Goal: Task Accomplishment & Management: Manage account settings

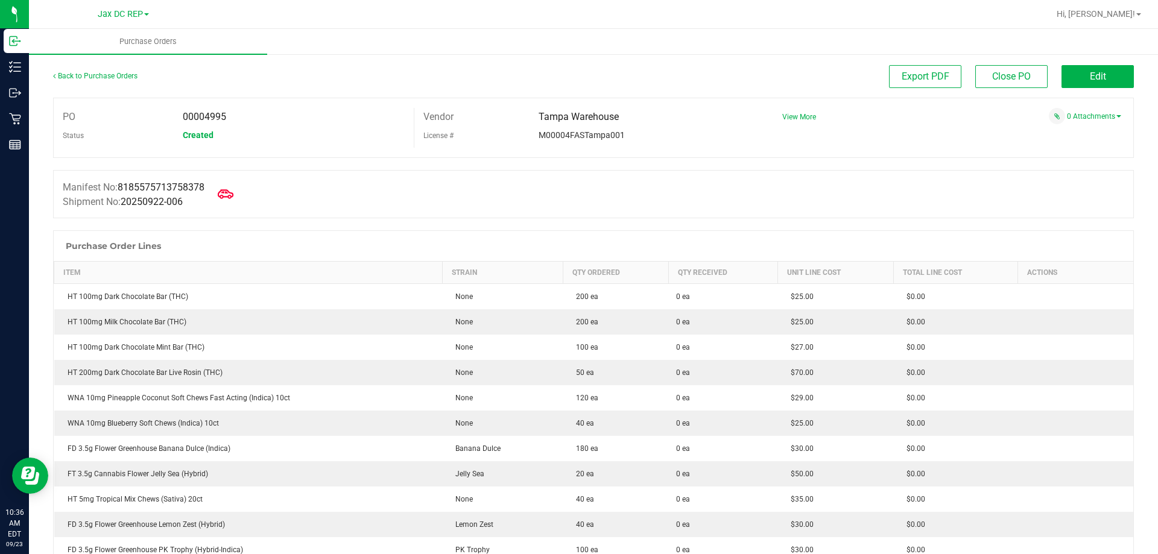
click at [223, 194] on span at bounding box center [225, 194] width 27 height 27
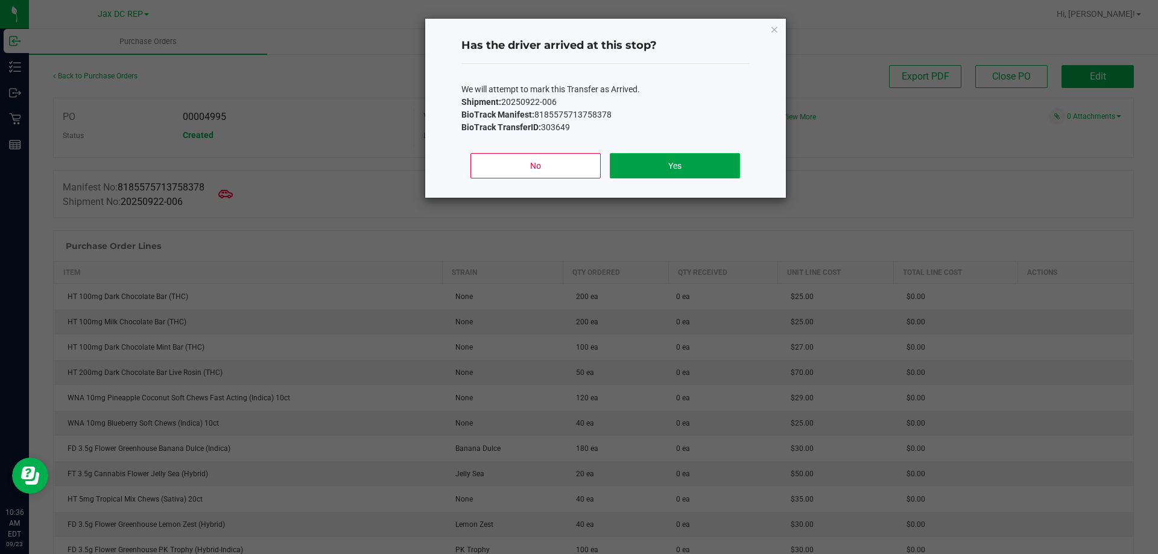
click at [630, 159] on button "Yes" at bounding box center [675, 165] width 130 height 25
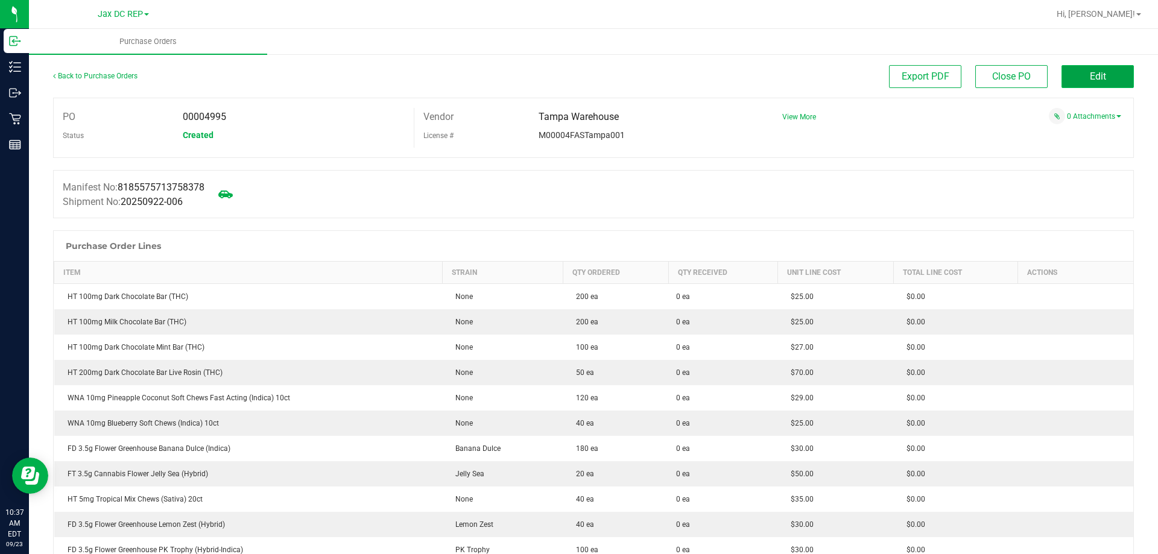
click at [1076, 74] on button "Edit" at bounding box center [1098, 76] width 72 height 23
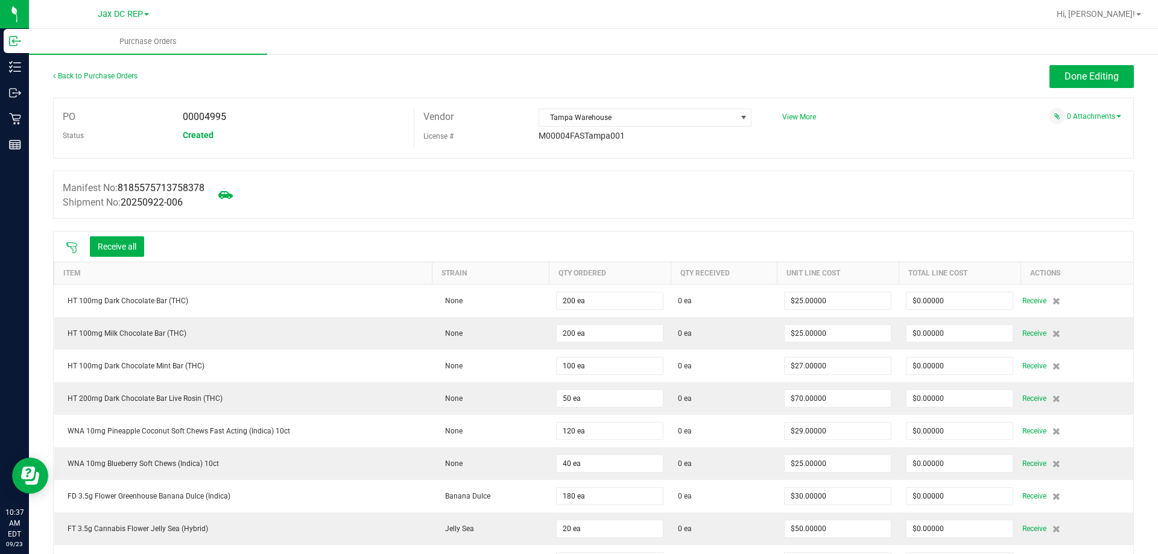
click at [72, 245] on icon at bounding box center [72, 248] width 12 height 12
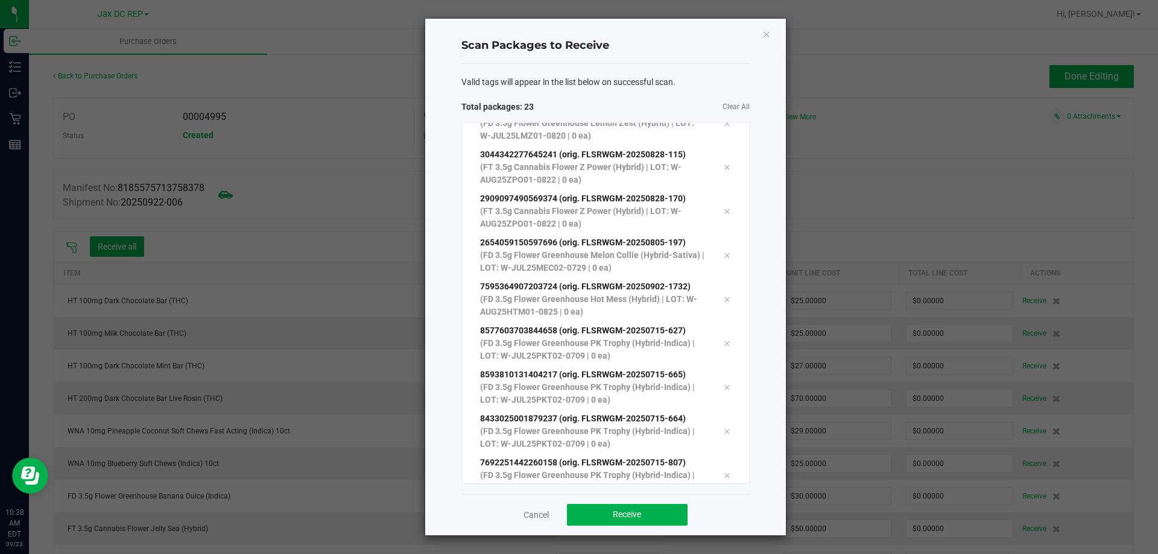
scroll to position [682, 0]
click at [644, 521] on button "Receive" at bounding box center [627, 515] width 121 height 22
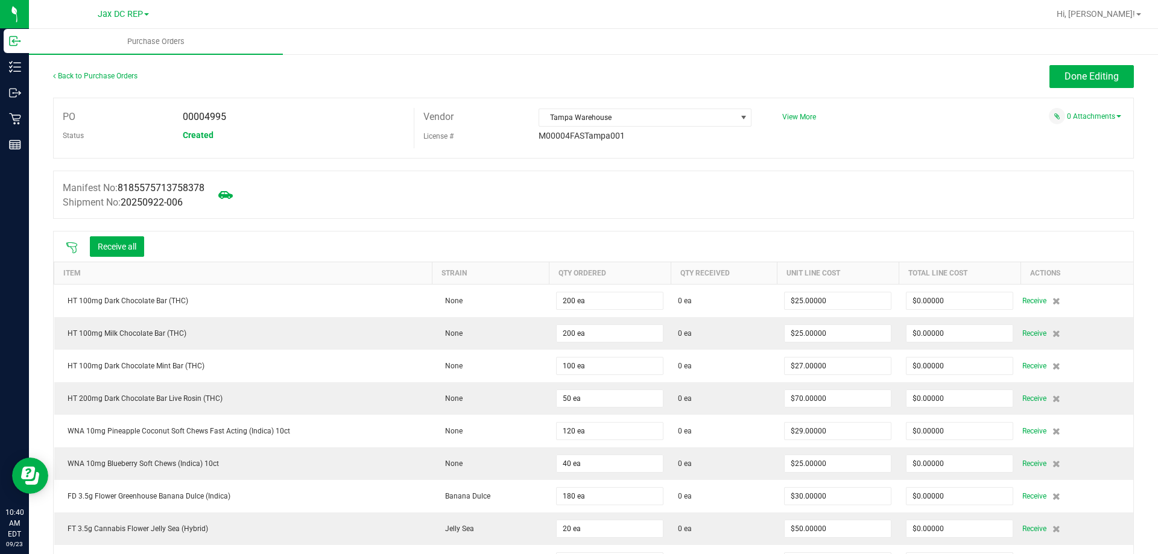
click at [73, 244] on icon at bounding box center [72, 248] width 12 height 12
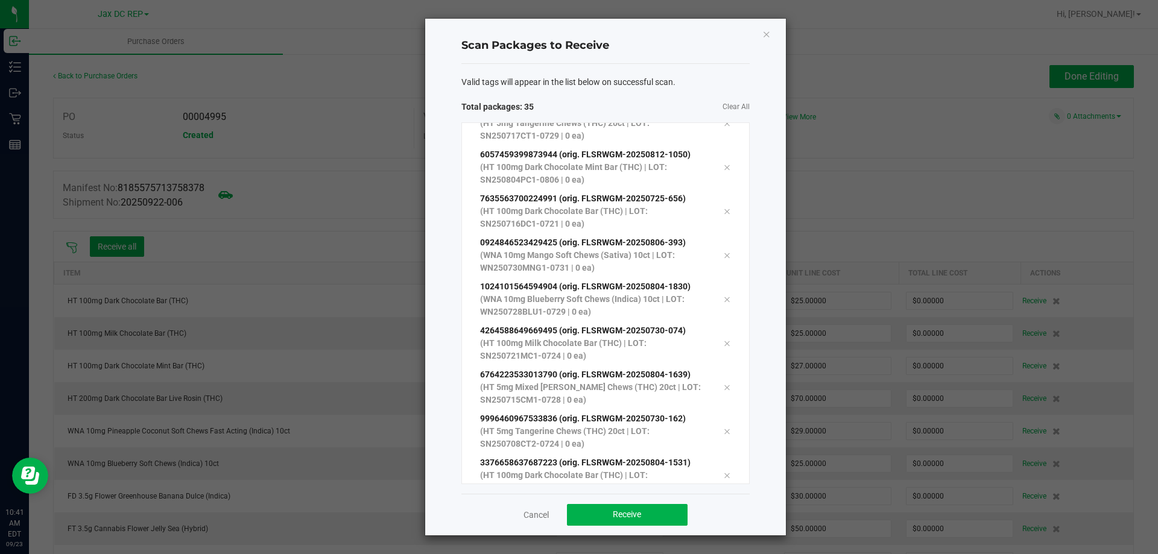
scroll to position [1211, 0]
click at [595, 509] on button "Receive" at bounding box center [627, 515] width 121 height 22
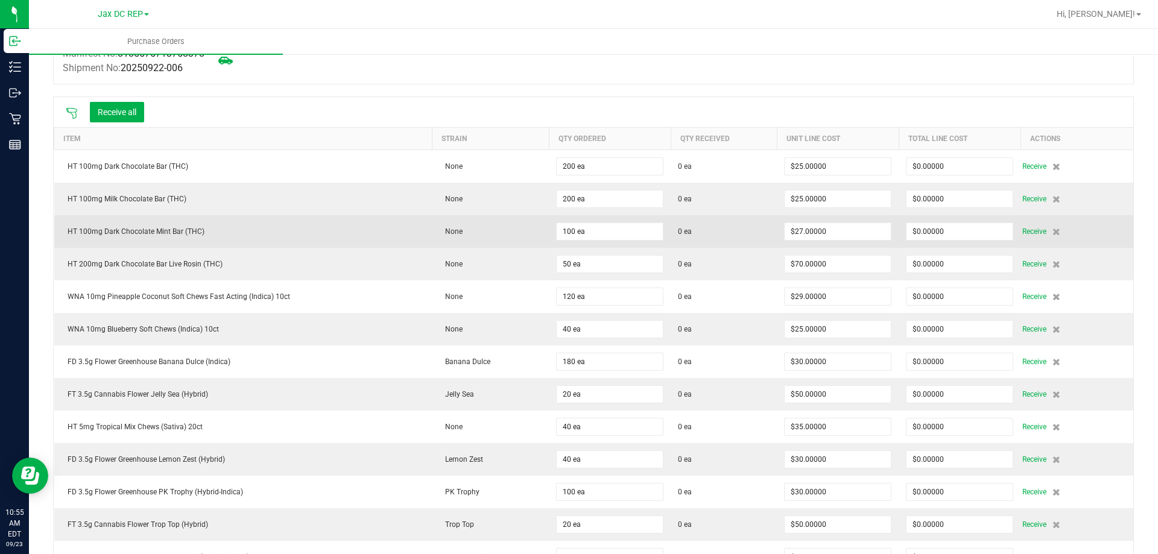
scroll to position [0, 0]
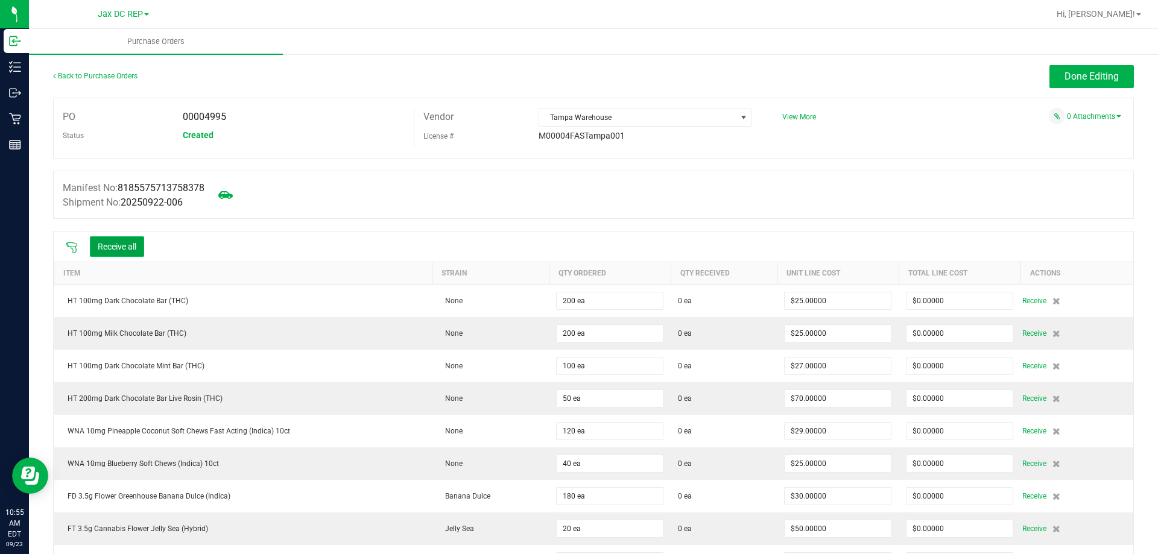
click at [122, 244] on button "Receive all" at bounding box center [117, 247] width 54 height 21
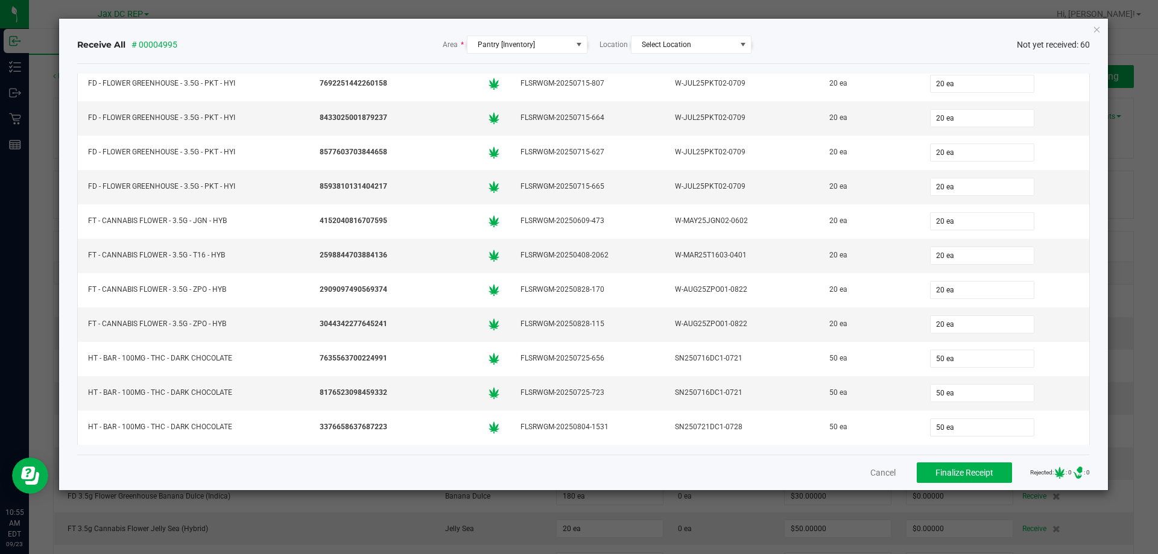
scroll to position [1734, 0]
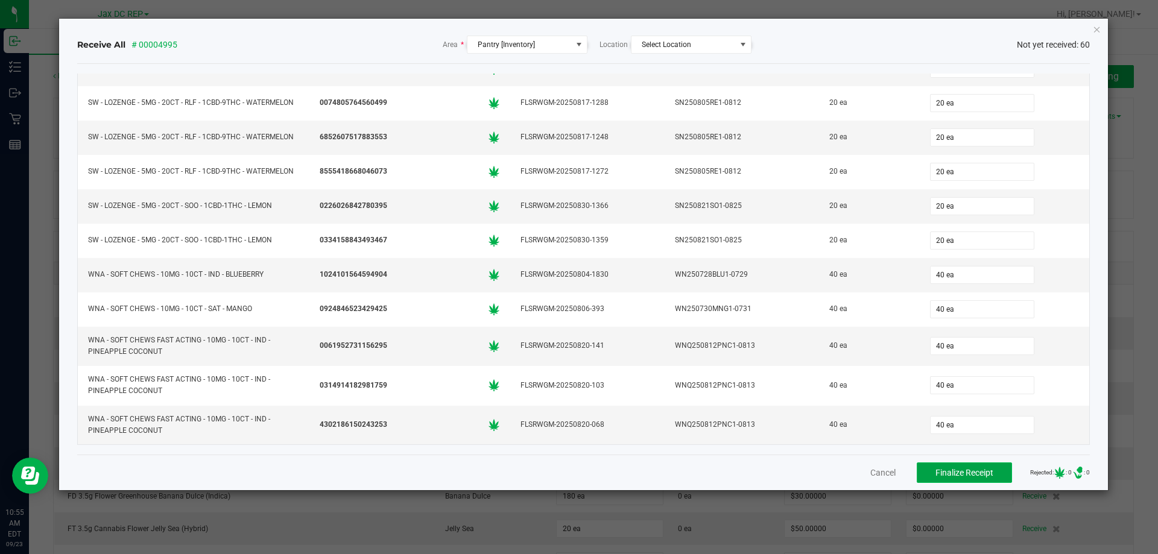
click at [964, 473] on span "Finalize Receipt" at bounding box center [965, 473] width 58 height 10
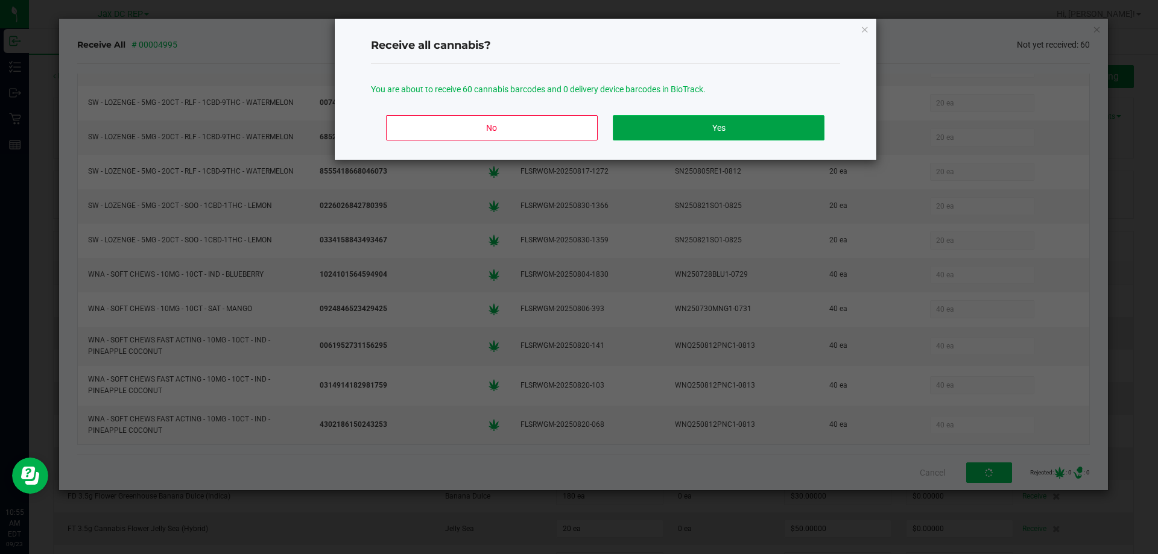
click at [729, 116] on button "Yes" at bounding box center [718, 127] width 211 height 25
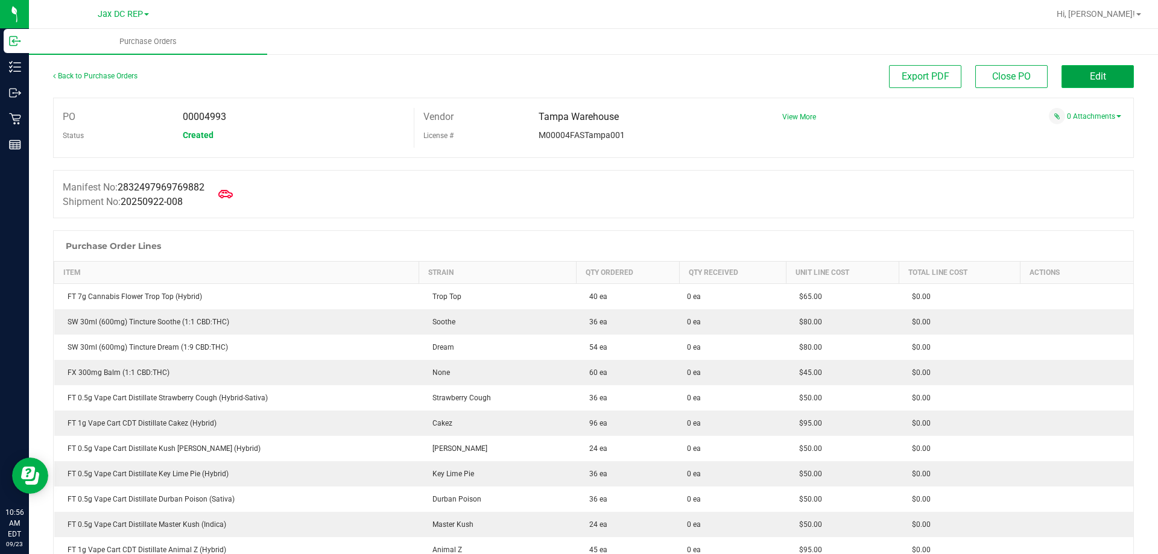
click at [1090, 77] on span "Edit" at bounding box center [1098, 76] width 16 height 11
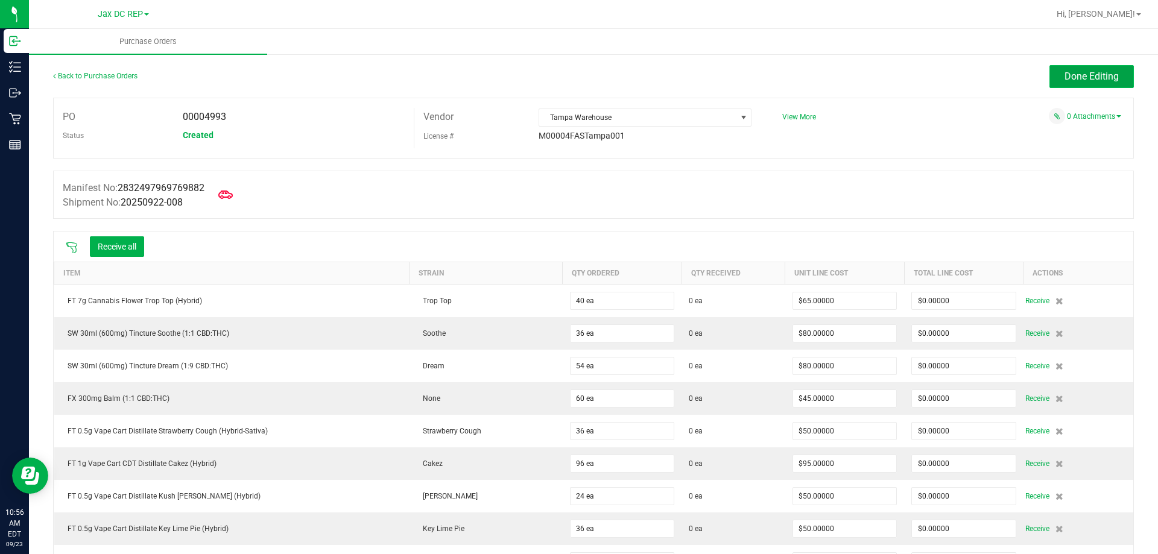
click at [1091, 75] on span "Done Editing" at bounding box center [1092, 76] width 54 height 11
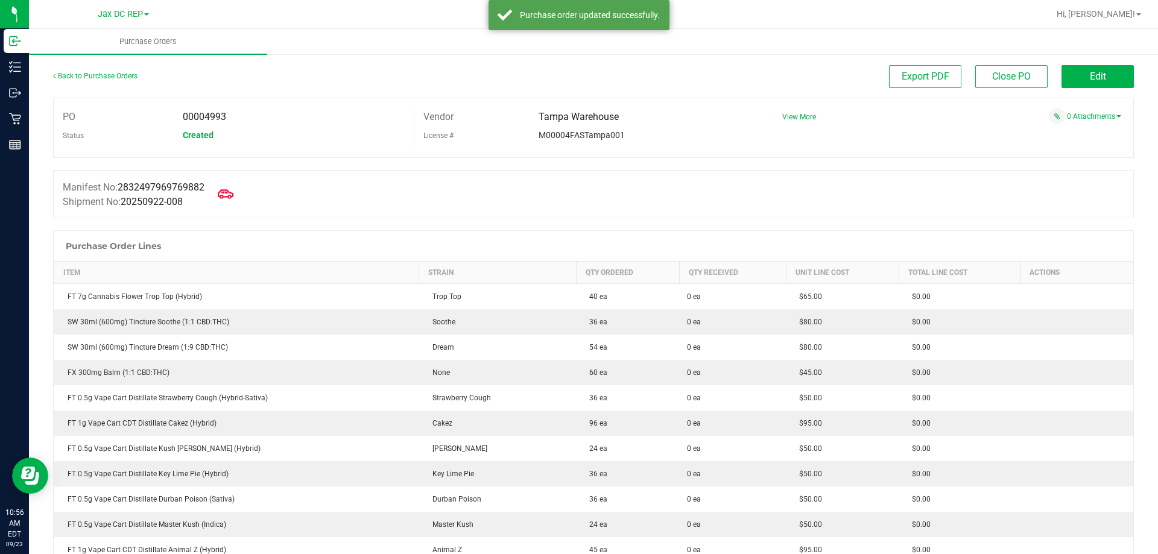
click at [231, 189] on icon at bounding box center [226, 194] width 16 height 16
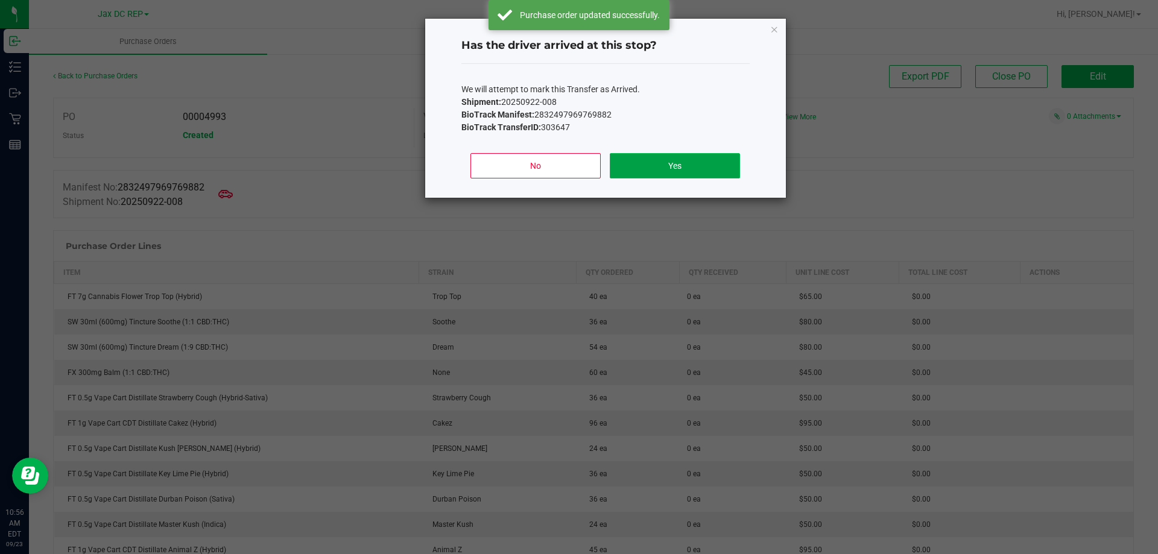
click at [690, 160] on button "Yes" at bounding box center [675, 165] width 130 height 25
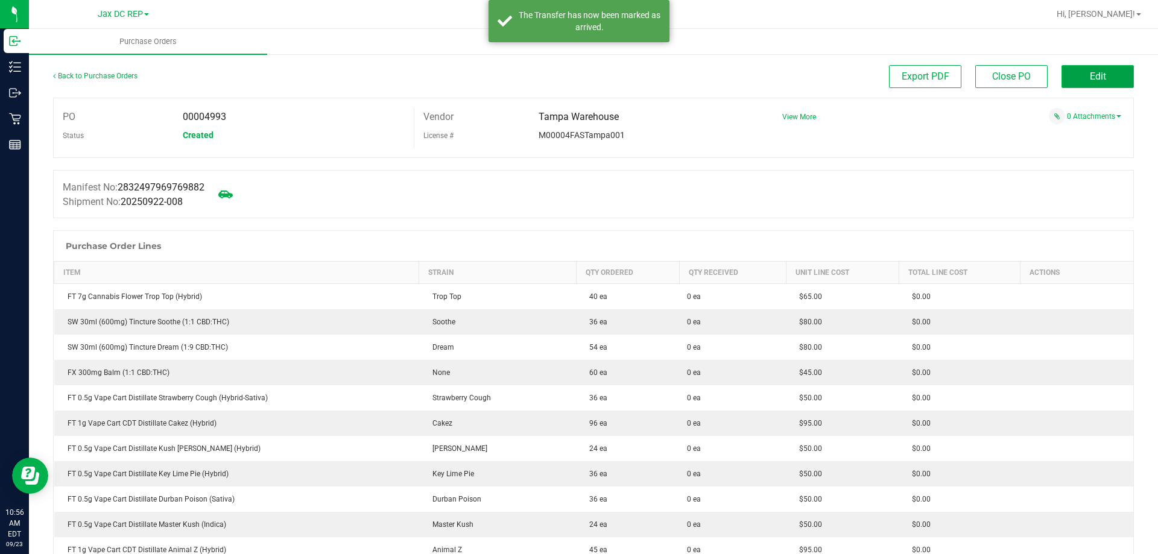
click at [1094, 68] on button "Edit" at bounding box center [1098, 76] width 72 height 23
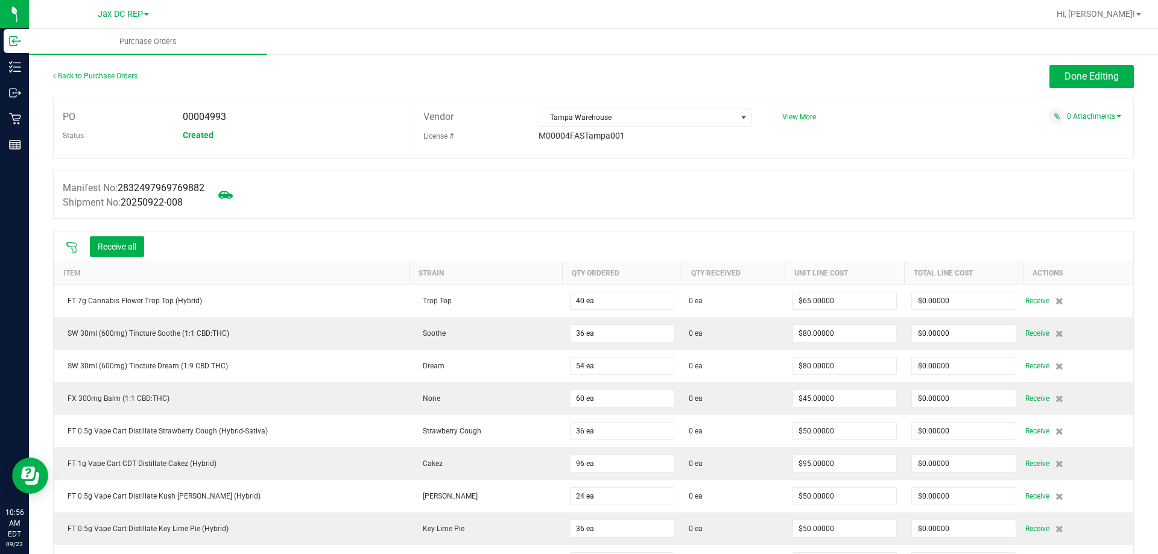
click at [69, 242] on icon at bounding box center [72, 248] width 12 height 12
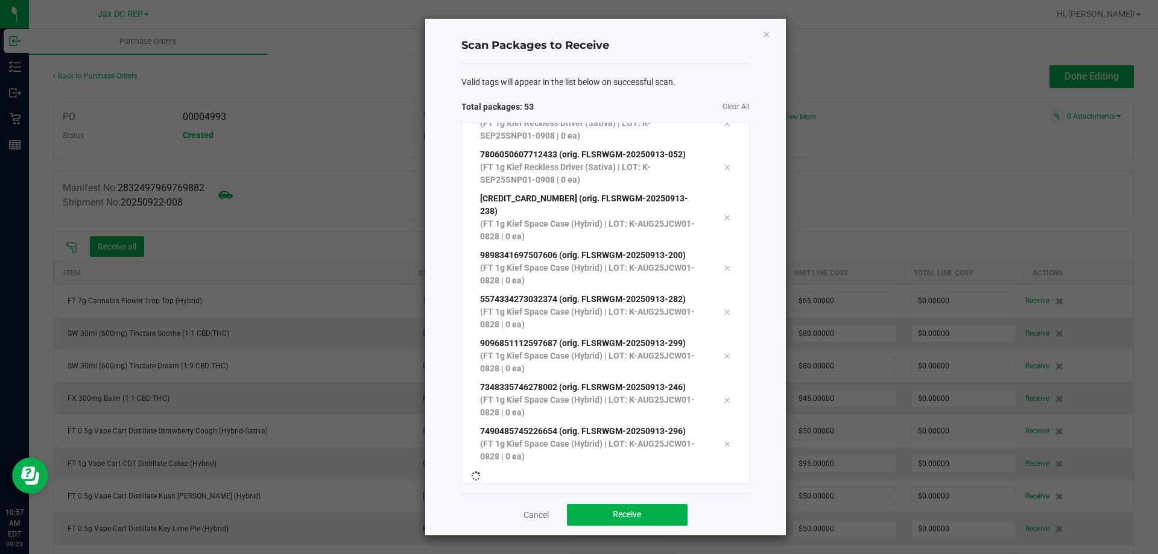
scroll to position [1980, 0]
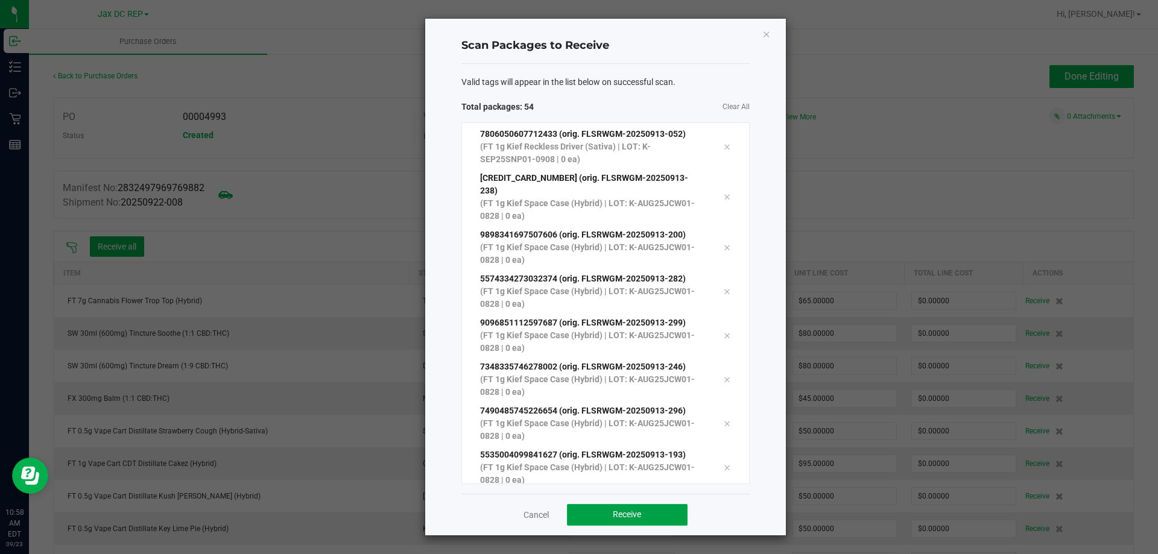
click at [583, 518] on button "Receive" at bounding box center [627, 515] width 121 height 22
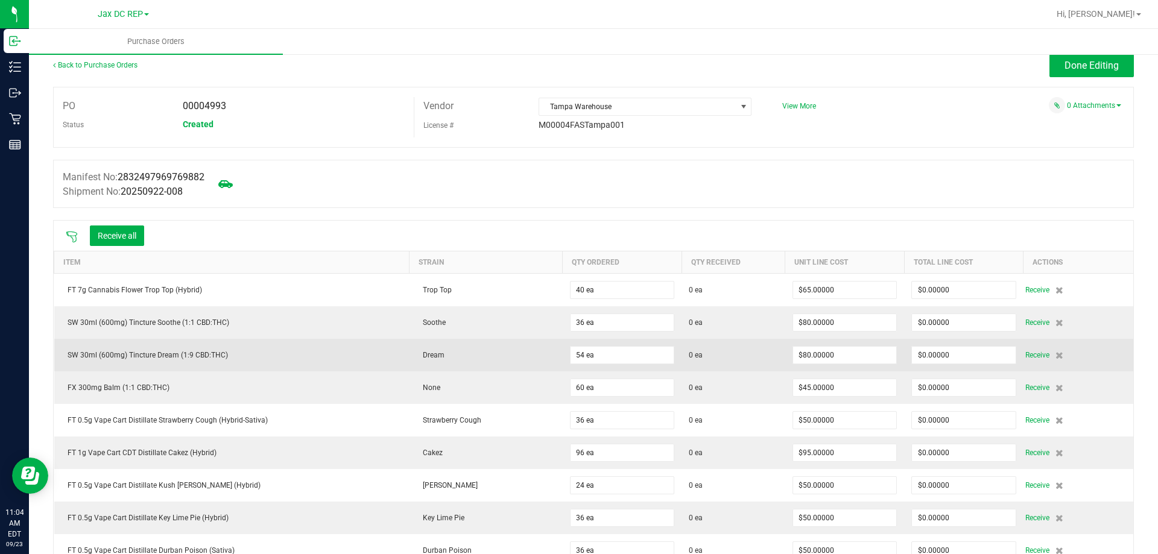
scroll to position [0, 0]
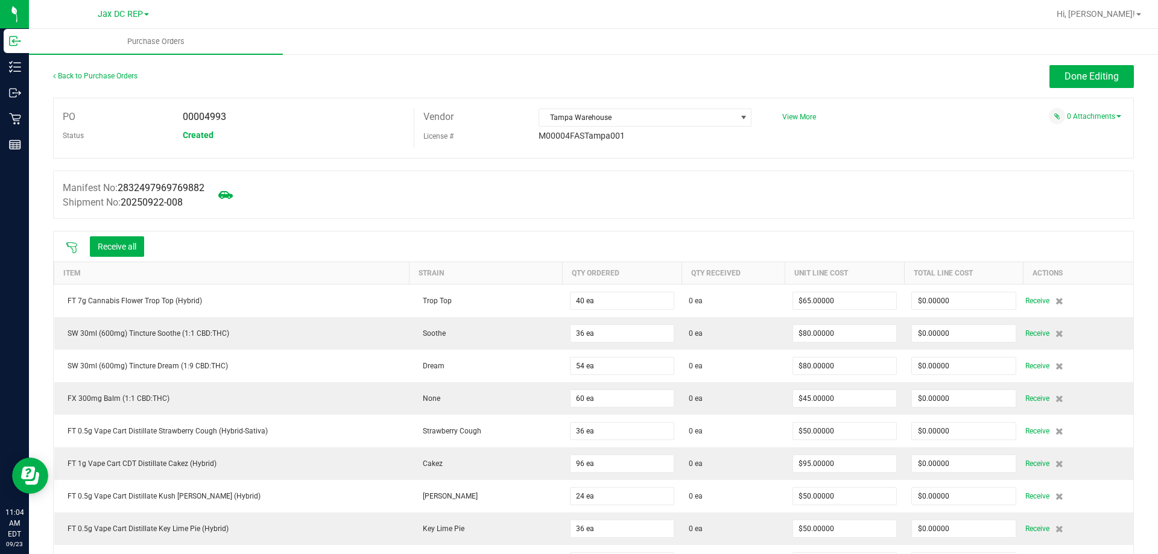
click at [66, 246] on icon at bounding box center [72, 248] width 12 height 12
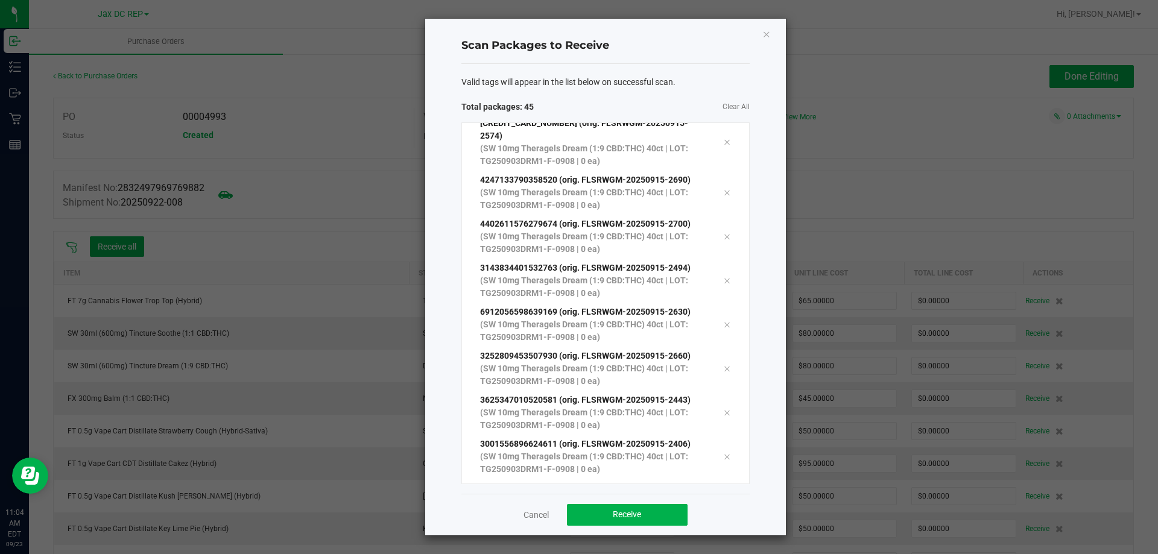
scroll to position [1651, 0]
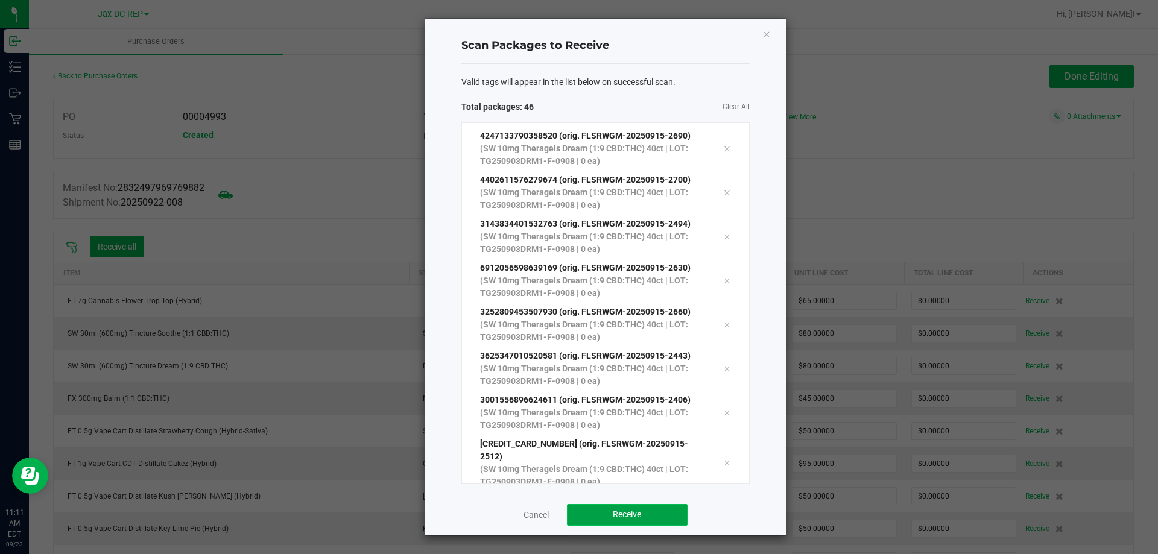
click at [618, 516] on span "Receive" at bounding box center [627, 515] width 28 height 10
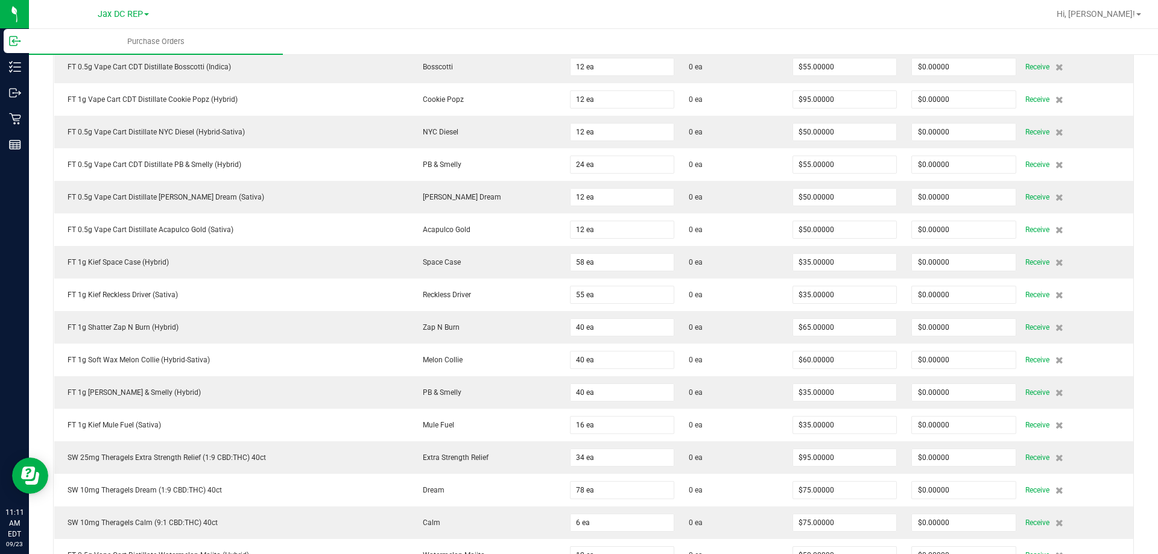
scroll to position [362, 0]
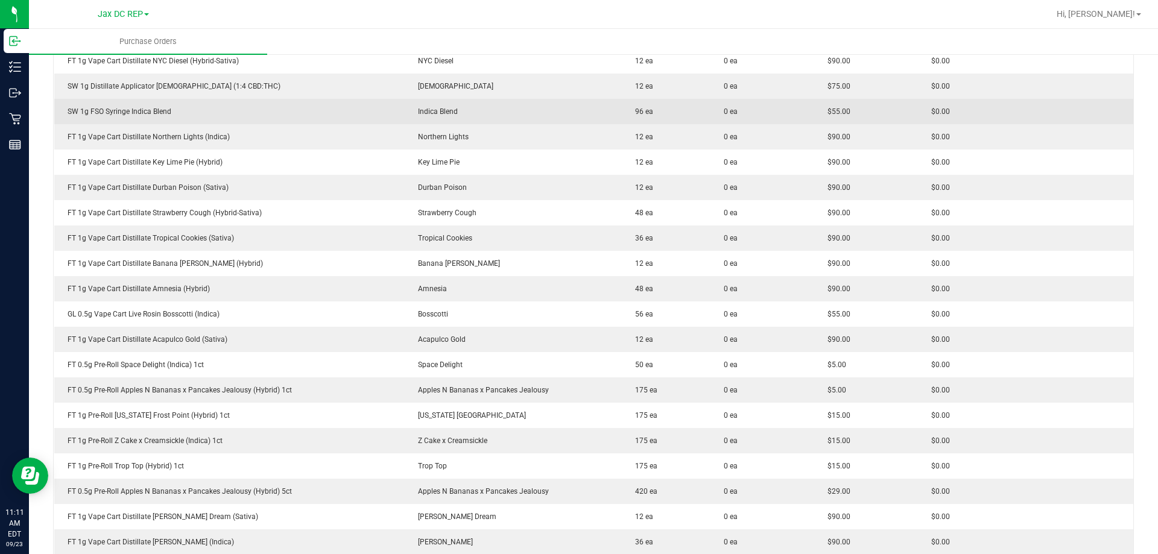
scroll to position [121, 0]
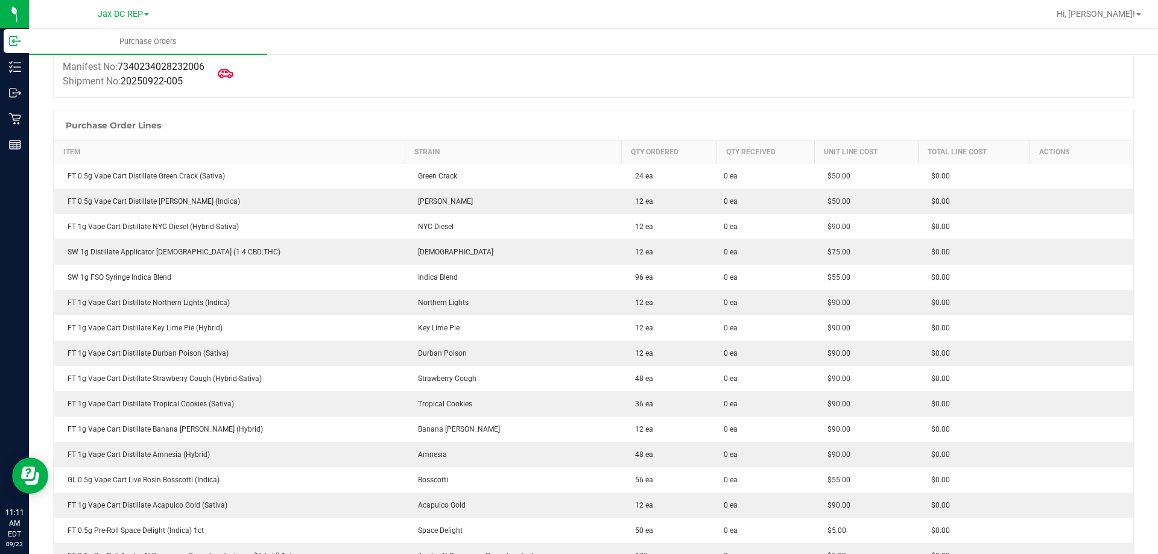
click at [234, 76] on icon at bounding box center [226, 73] width 16 height 9
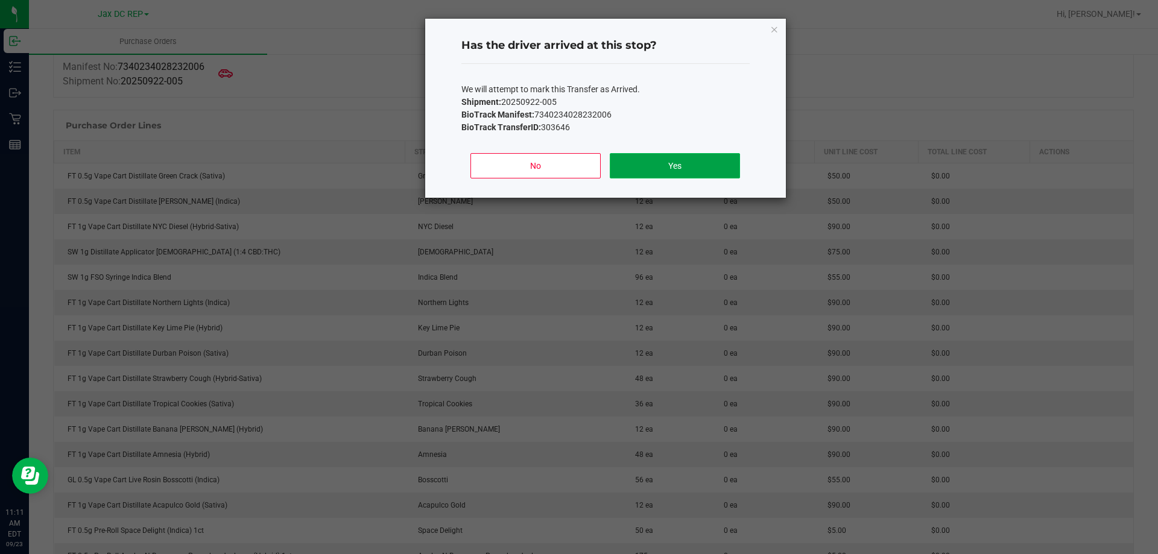
click at [690, 164] on button "Yes" at bounding box center [675, 165] width 130 height 25
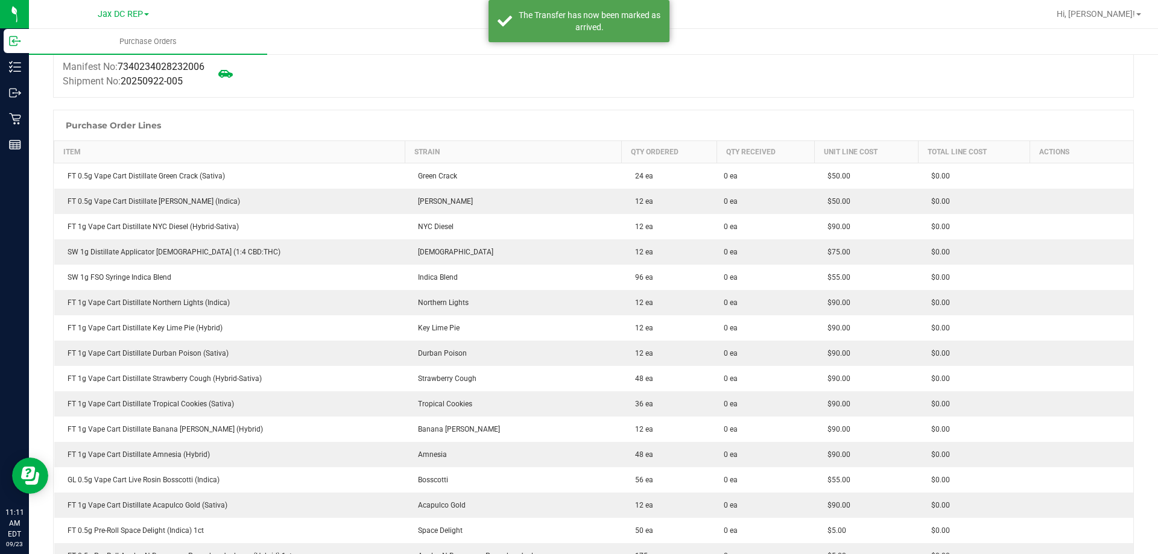
scroll to position [0, 0]
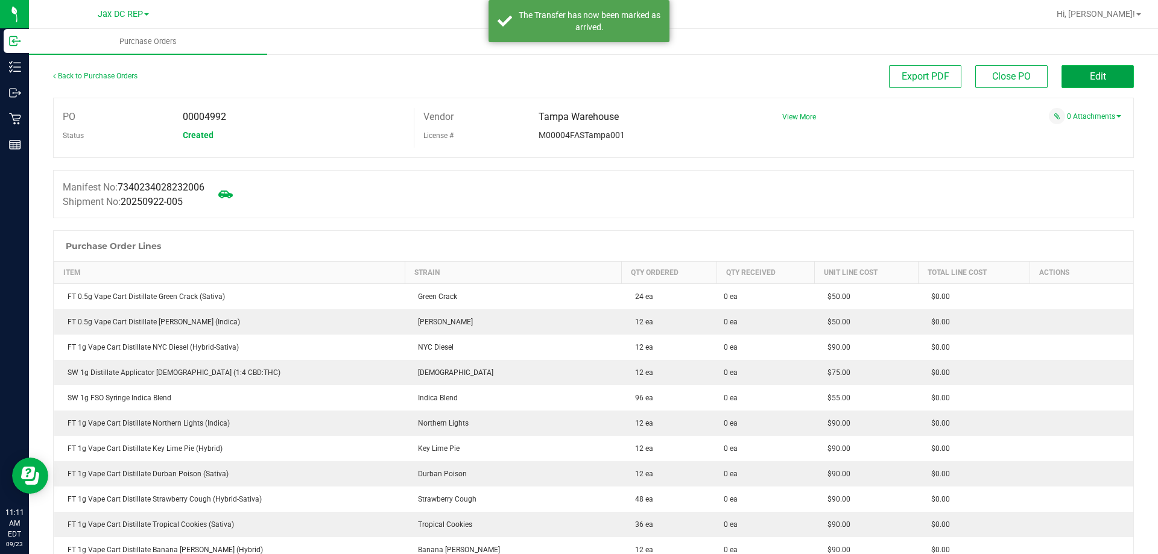
click at [1069, 69] on button "Edit" at bounding box center [1098, 76] width 72 height 23
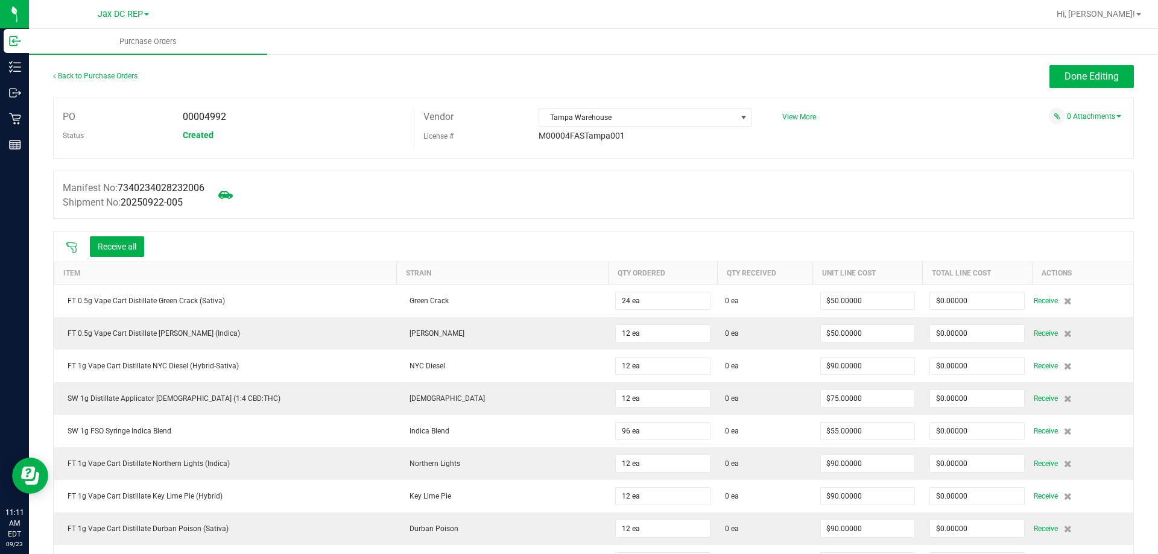
click at [71, 242] on icon at bounding box center [72, 248] width 12 height 12
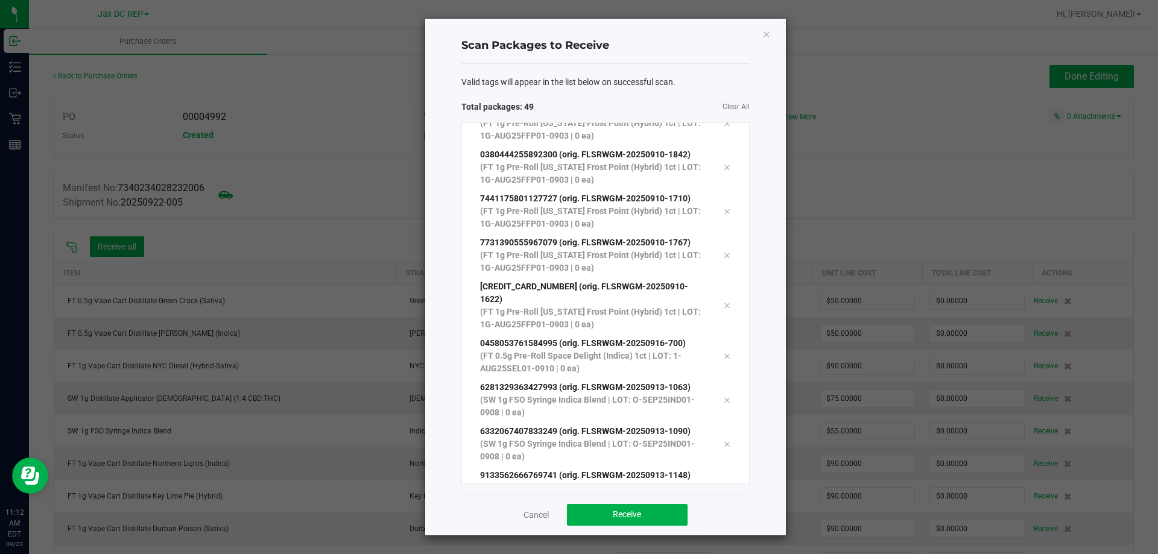
scroll to position [1784, 0]
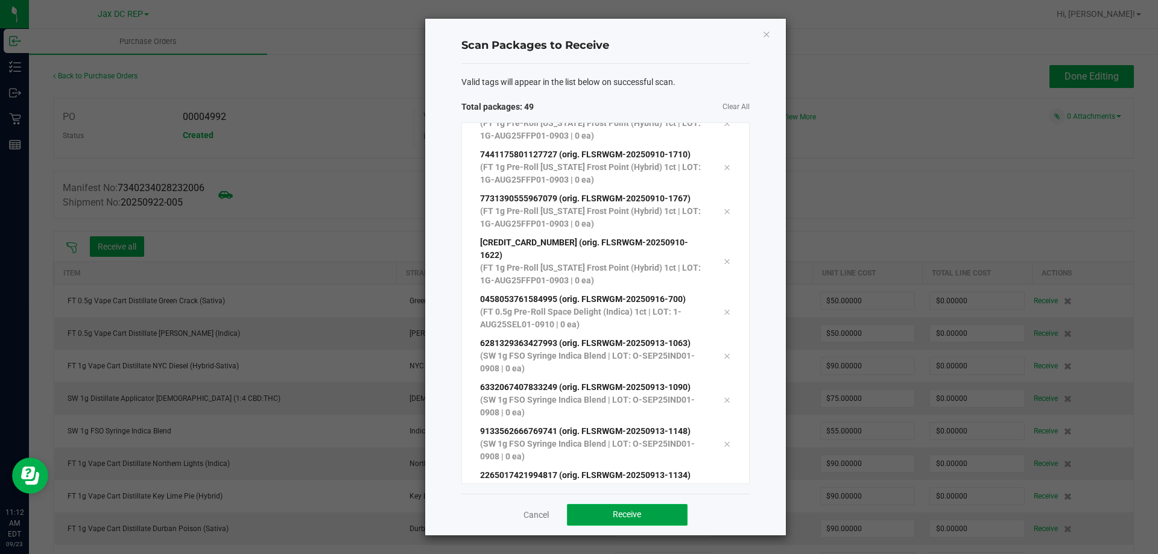
click at [594, 506] on button "Receive" at bounding box center [627, 515] width 121 height 22
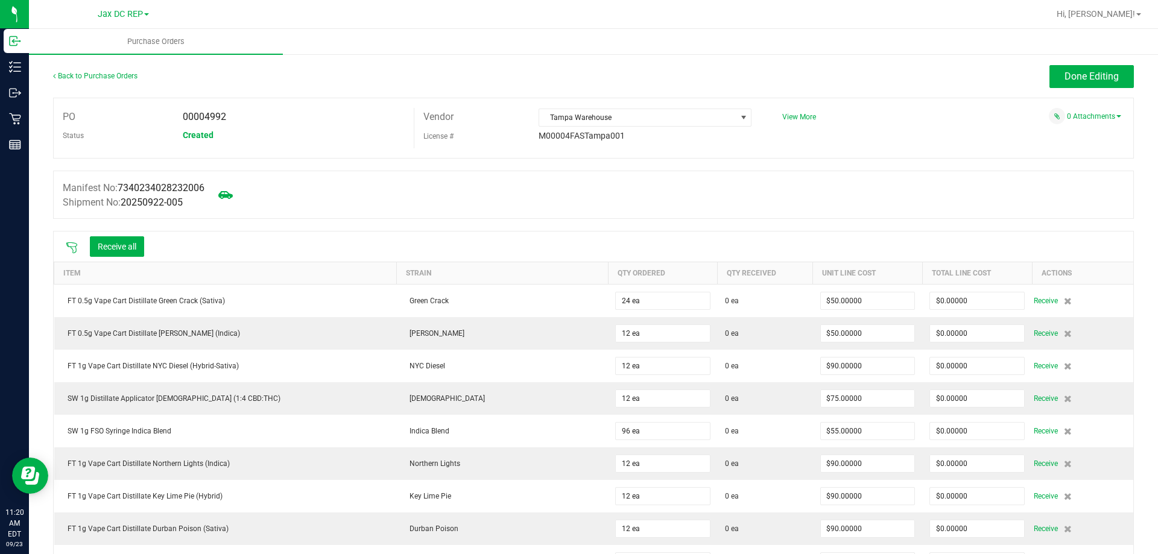
click at [69, 243] on icon at bounding box center [72, 248] width 12 height 12
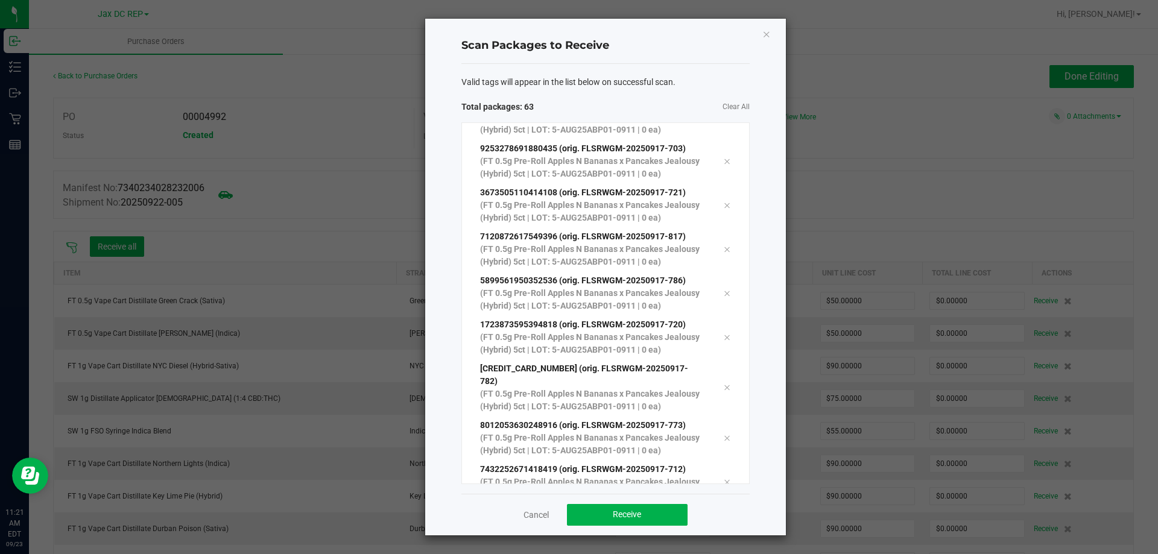
scroll to position [2400, 0]
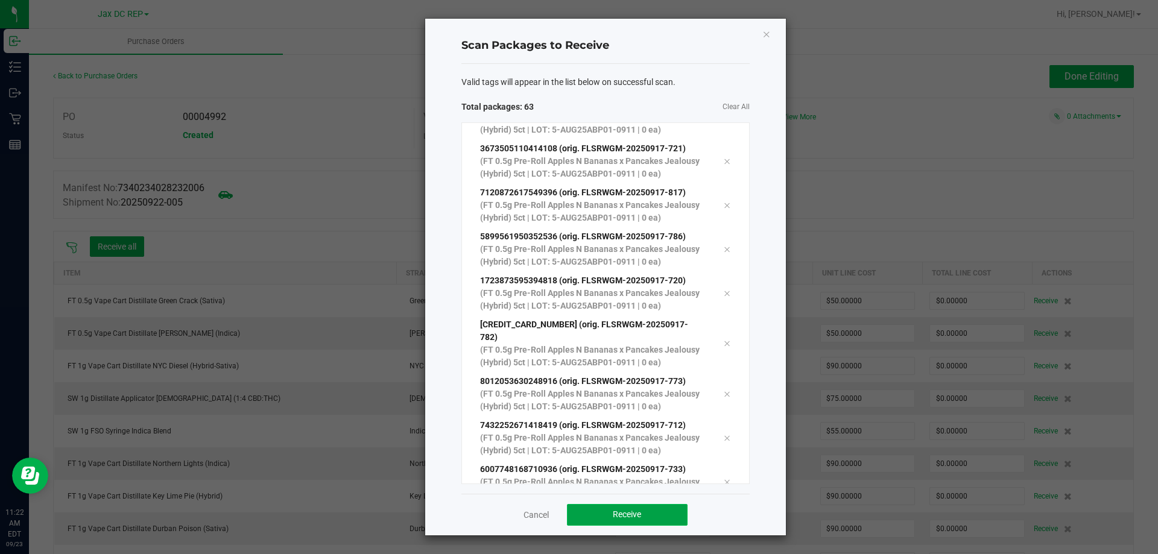
click at [634, 525] on button "Receive" at bounding box center [627, 515] width 121 height 22
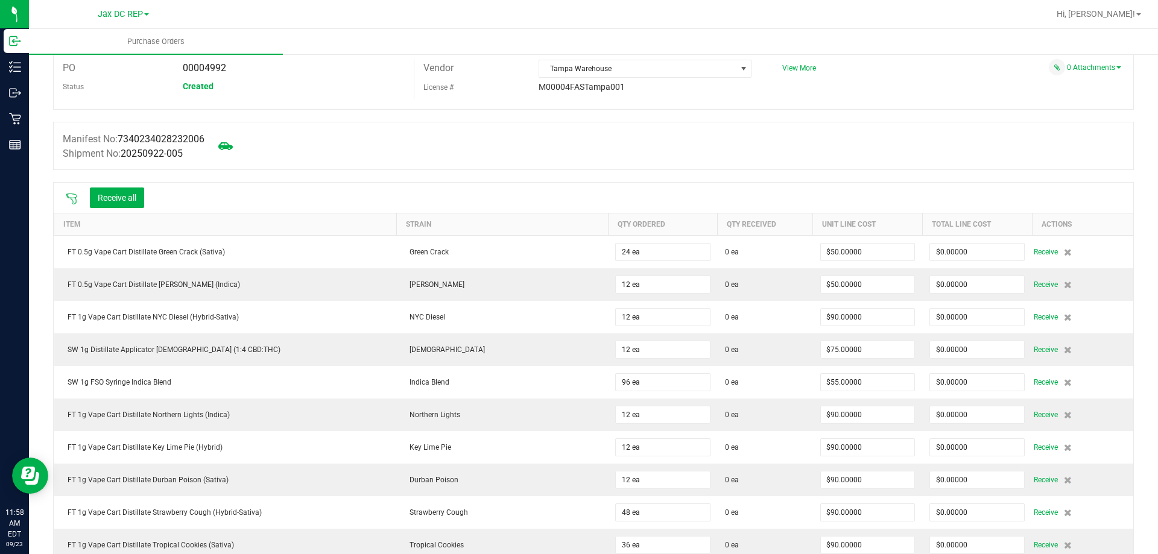
scroll to position [0, 0]
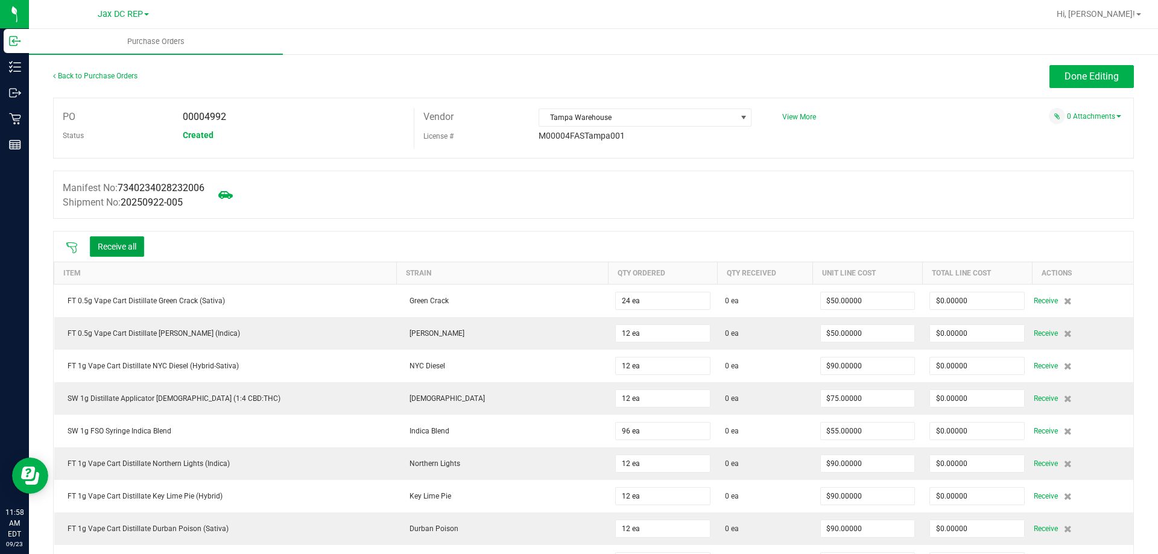
click at [132, 243] on button "Receive all" at bounding box center [117, 247] width 54 height 21
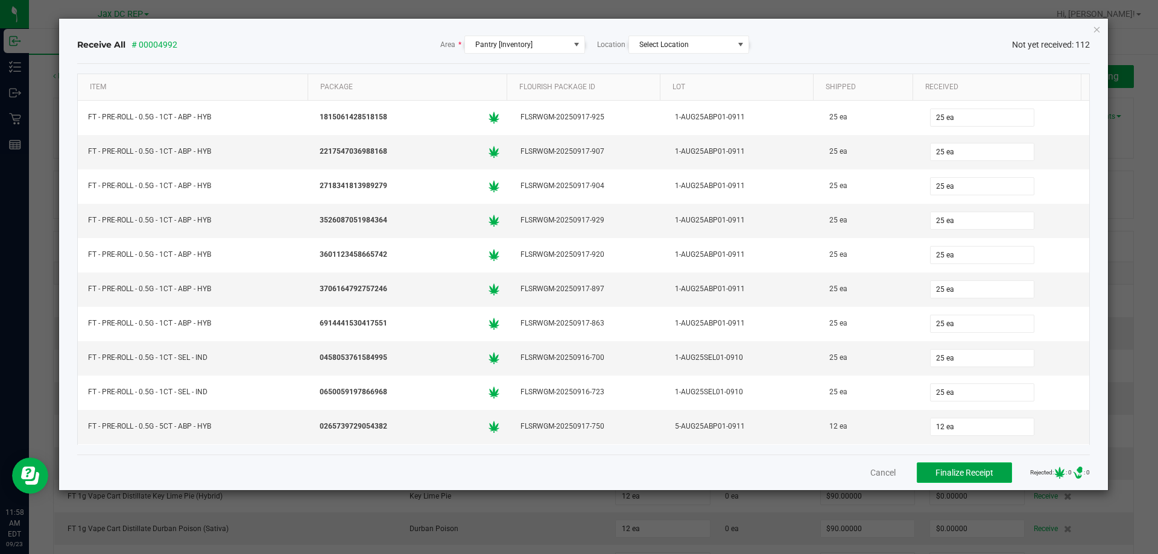
click at [966, 475] on span "Finalize Receipt" at bounding box center [965, 473] width 58 height 10
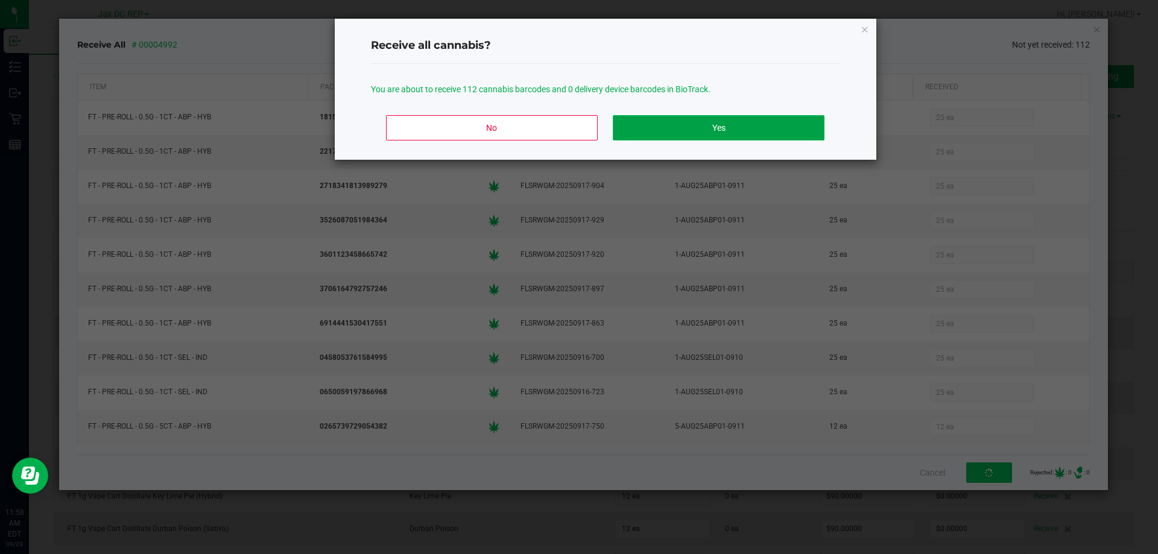
click at [728, 133] on button "Yes" at bounding box center [718, 127] width 211 height 25
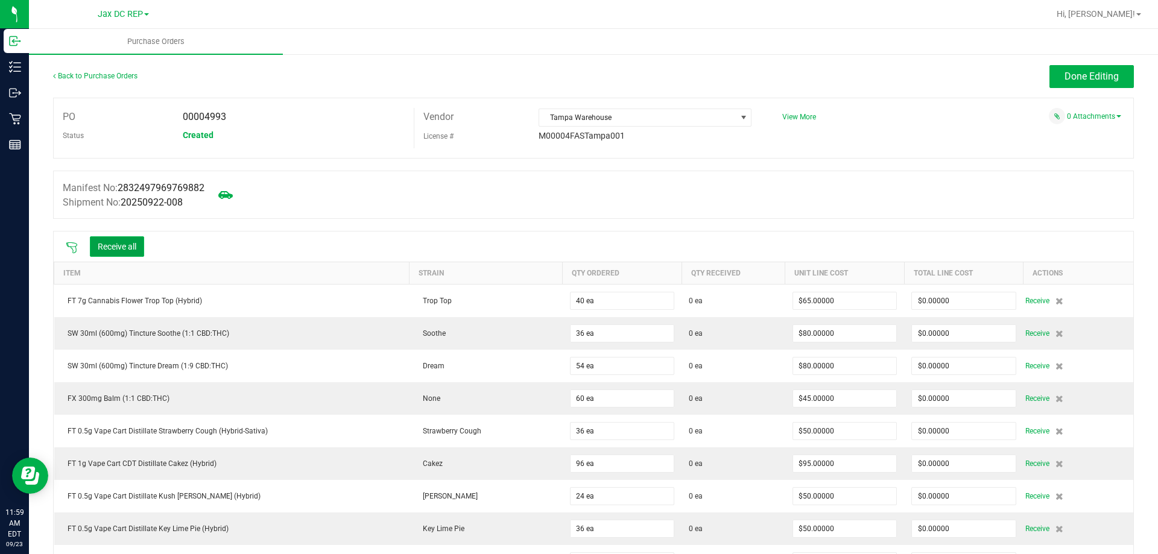
click at [111, 240] on button "Receive all" at bounding box center [117, 247] width 54 height 21
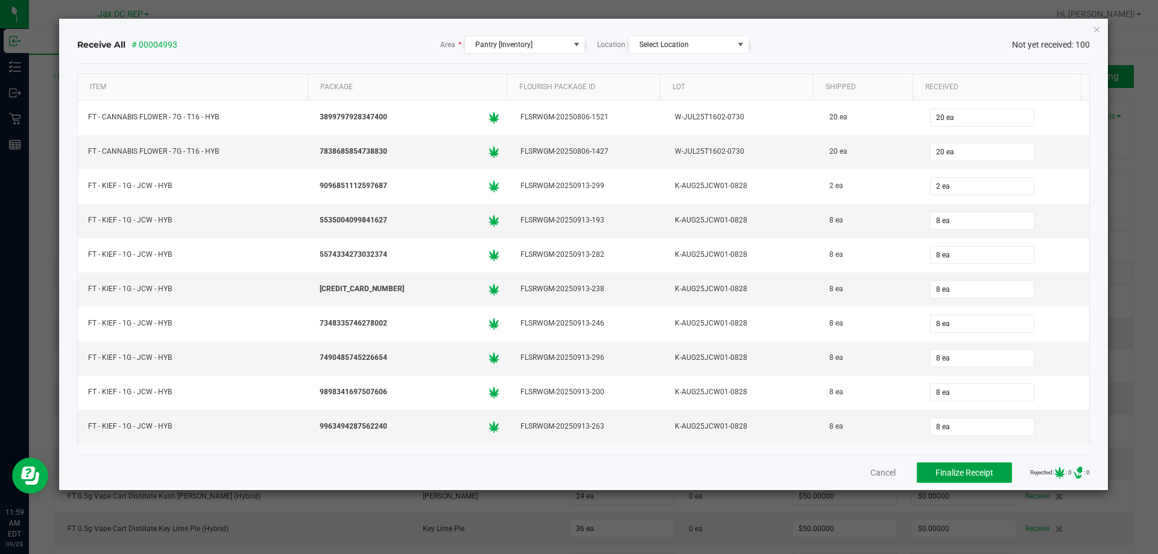
click at [992, 475] on button "Finalize Receipt" at bounding box center [964, 473] width 95 height 21
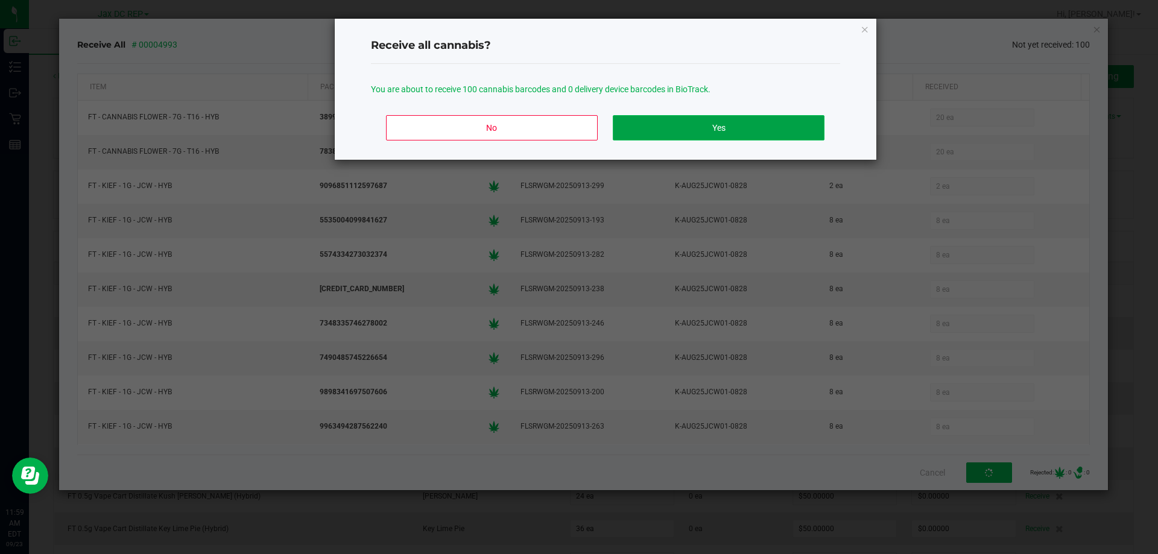
click at [644, 128] on button "Yes" at bounding box center [718, 127] width 211 height 25
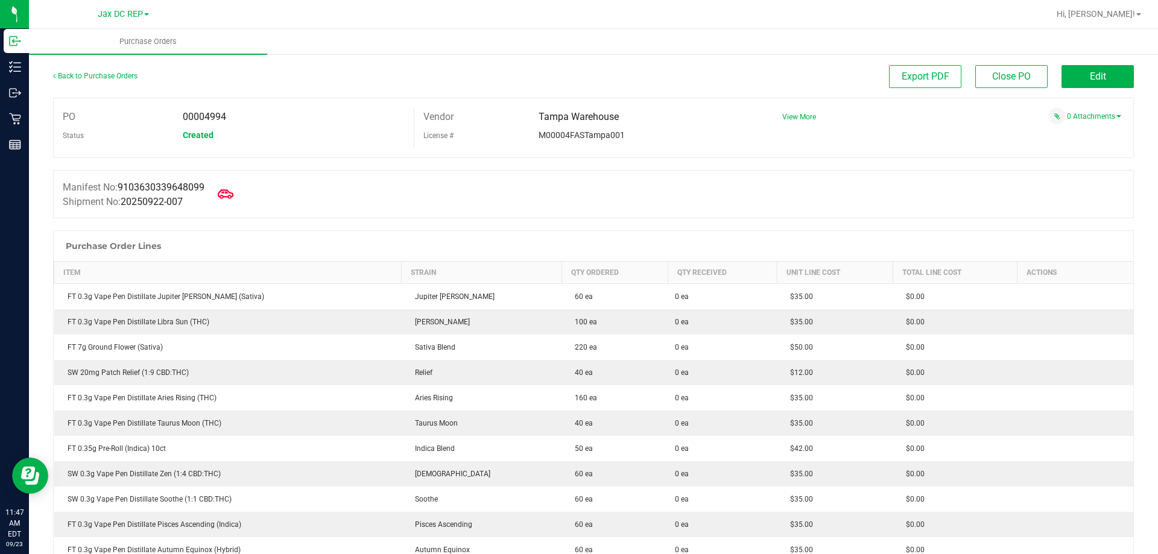
click at [224, 189] on icon at bounding box center [226, 194] width 16 height 16
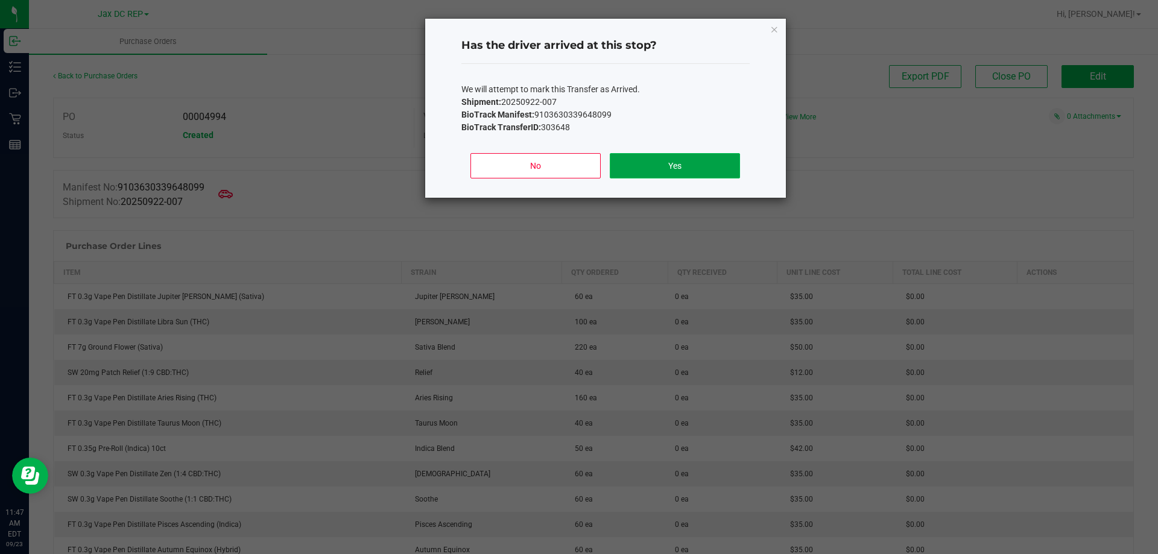
click at [680, 167] on button "Yes" at bounding box center [675, 165] width 130 height 25
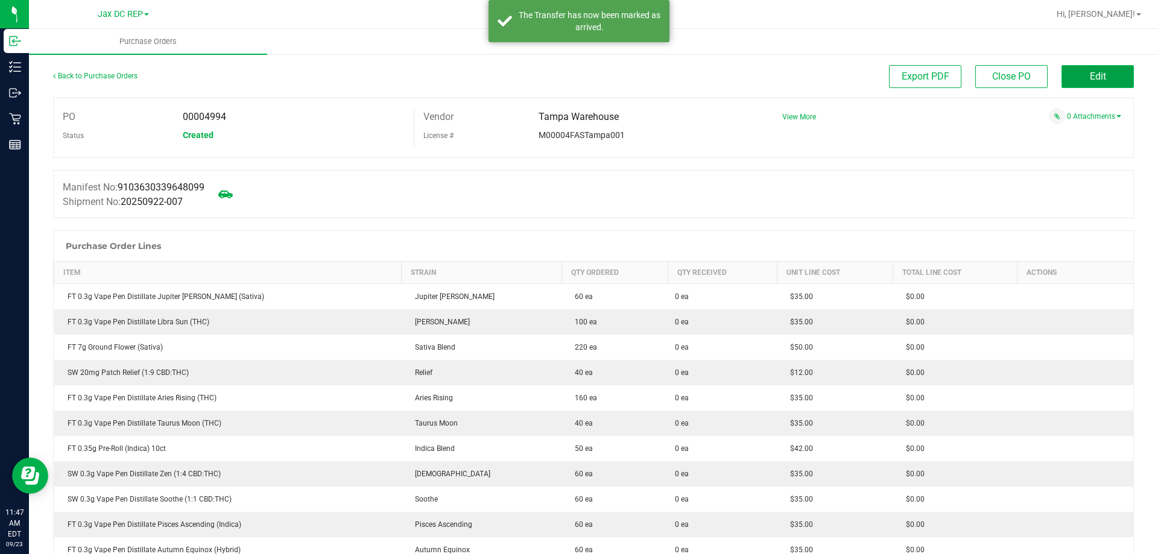
click at [1087, 82] on button "Edit" at bounding box center [1098, 76] width 72 height 23
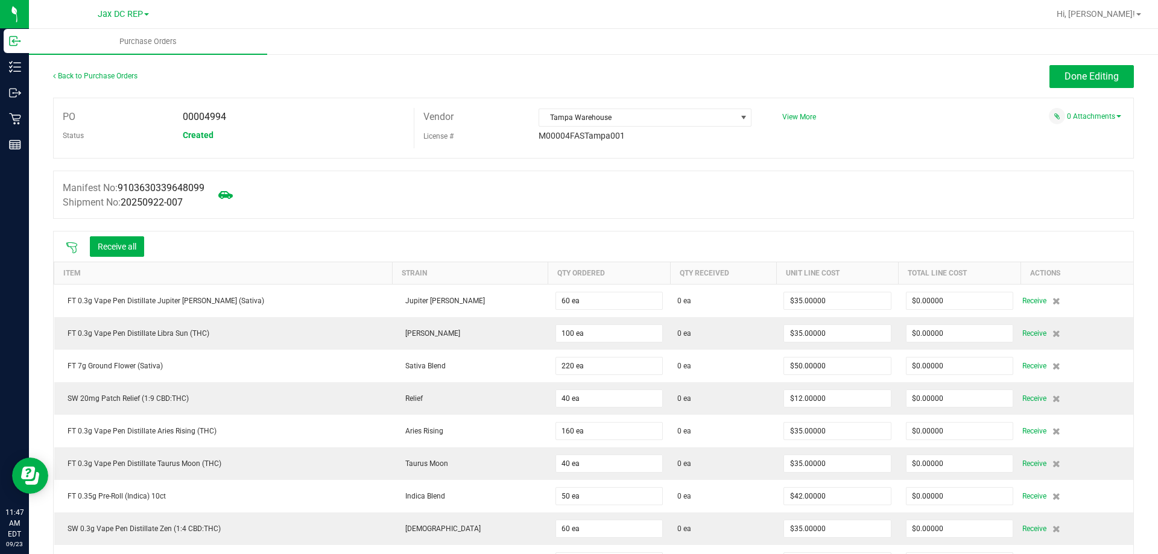
click at [72, 243] on icon at bounding box center [71, 248] width 11 height 11
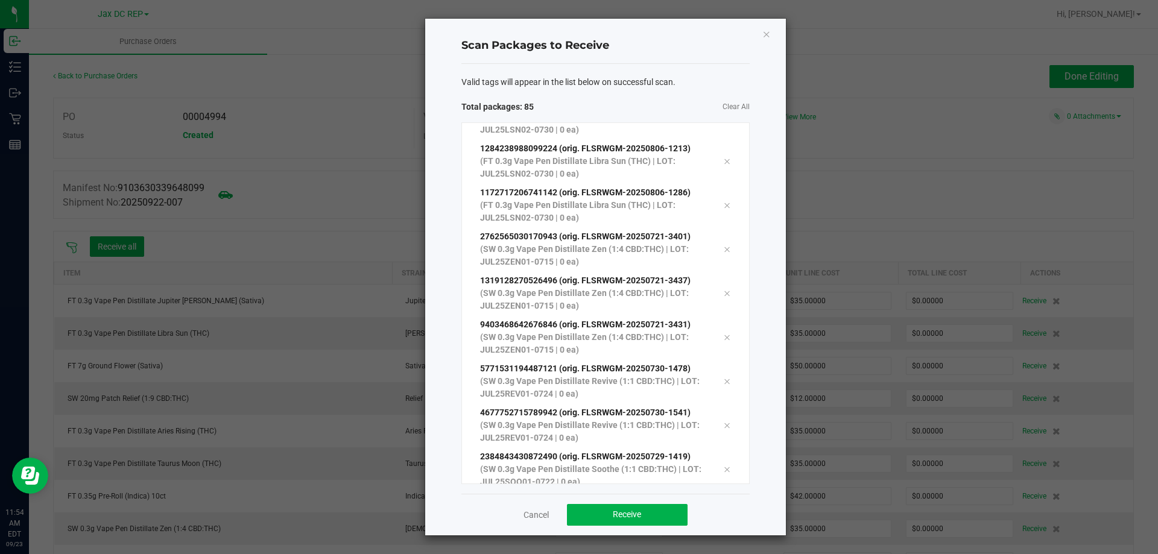
scroll to position [3369, 0]
click at [674, 504] on button "Receive" at bounding box center [627, 515] width 121 height 22
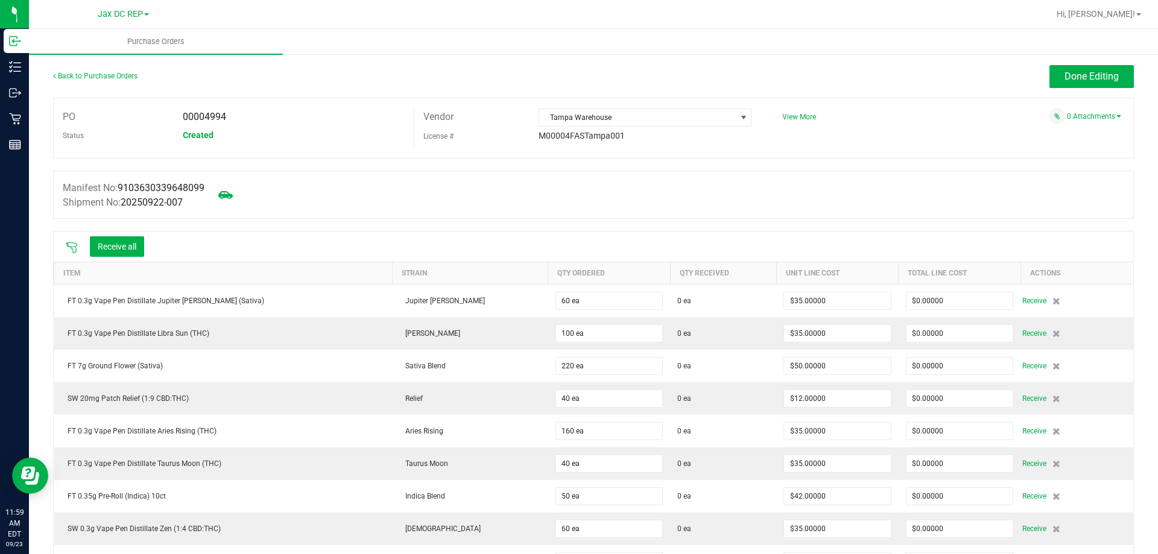
click at [123, 259] on div "Receive all" at bounding box center [594, 247] width 1080 height 30
click at [125, 255] on button "Receive all" at bounding box center [117, 247] width 54 height 21
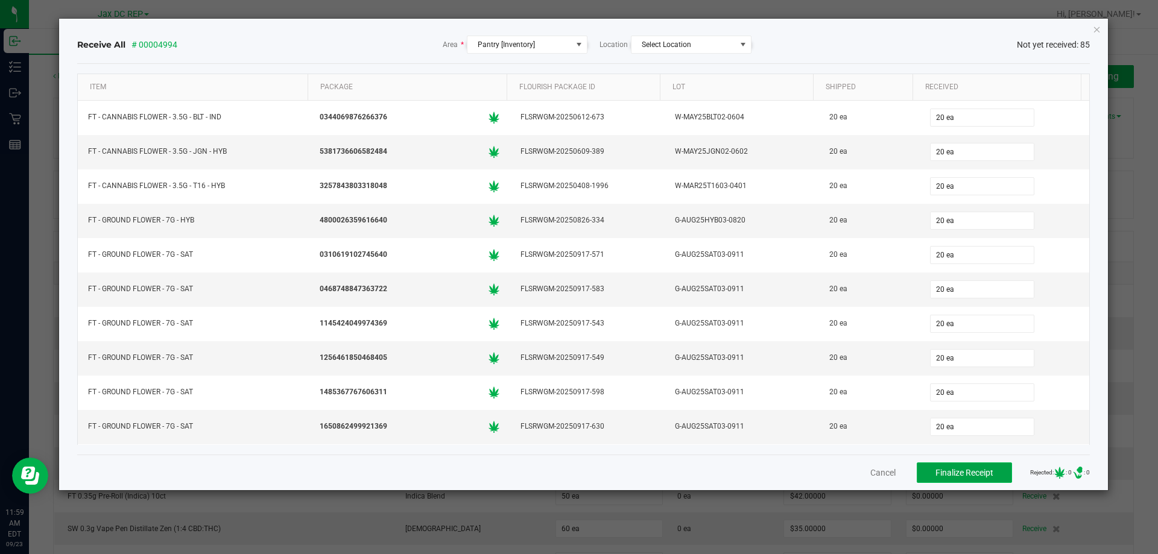
click at [980, 477] on span "Finalize Receipt" at bounding box center [965, 473] width 58 height 10
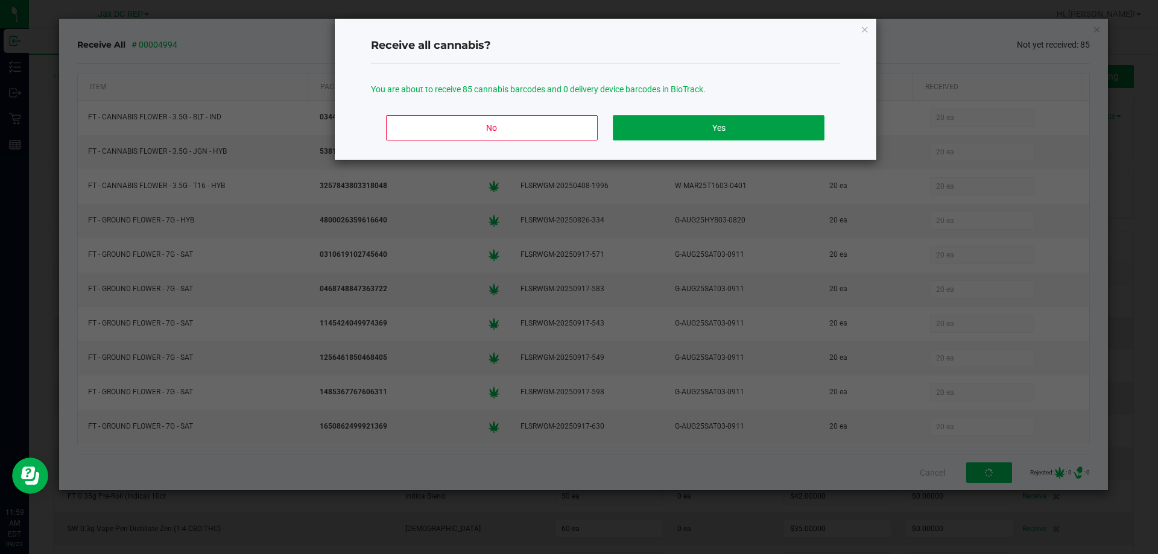
click at [698, 124] on button "Yes" at bounding box center [718, 127] width 211 height 25
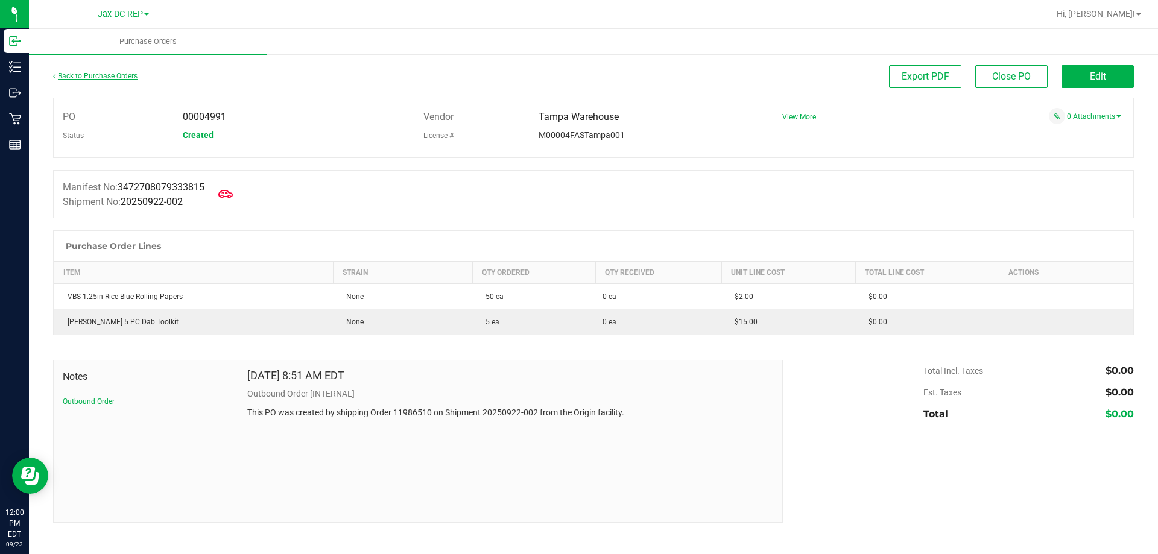
click at [112, 72] on link "Back to Purchase Orders" at bounding box center [95, 76] width 84 height 8
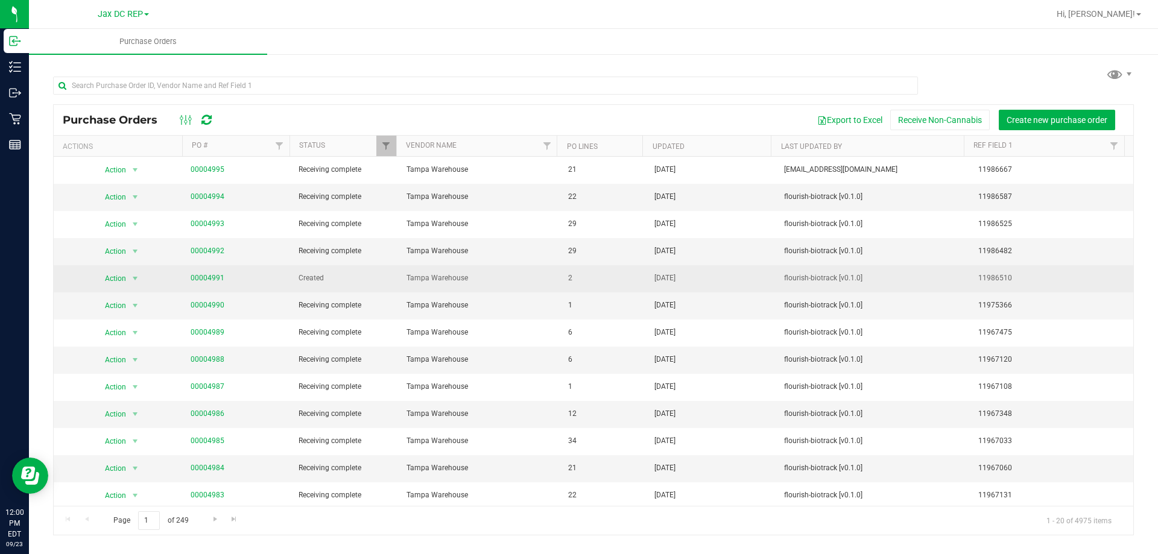
click at [203, 270] on td "00004991" at bounding box center [237, 278] width 108 height 27
click at [202, 275] on link "00004991" at bounding box center [208, 278] width 34 height 8
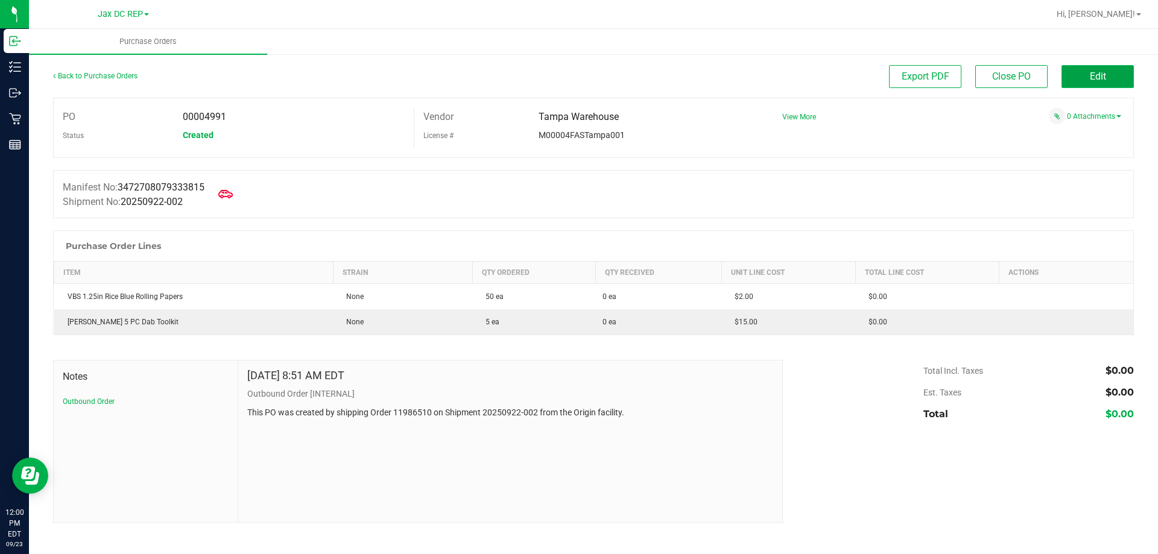
click at [1095, 74] on span "Edit" at bounding box center [1098, 76] width 16 height 11
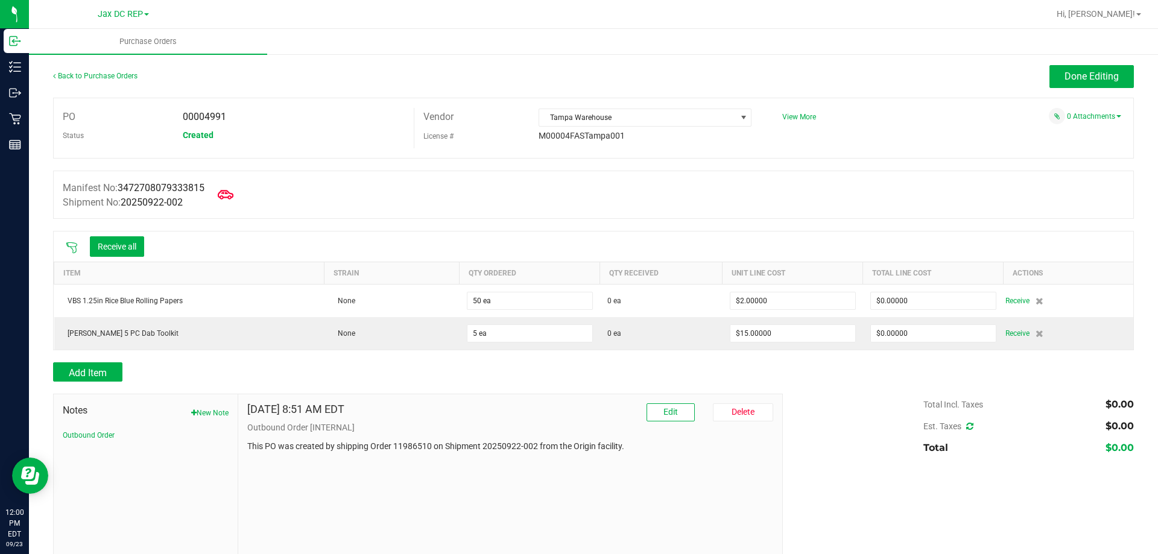
click at [229, 194] on icon at bounding box center [226, 195] width 16 height 16
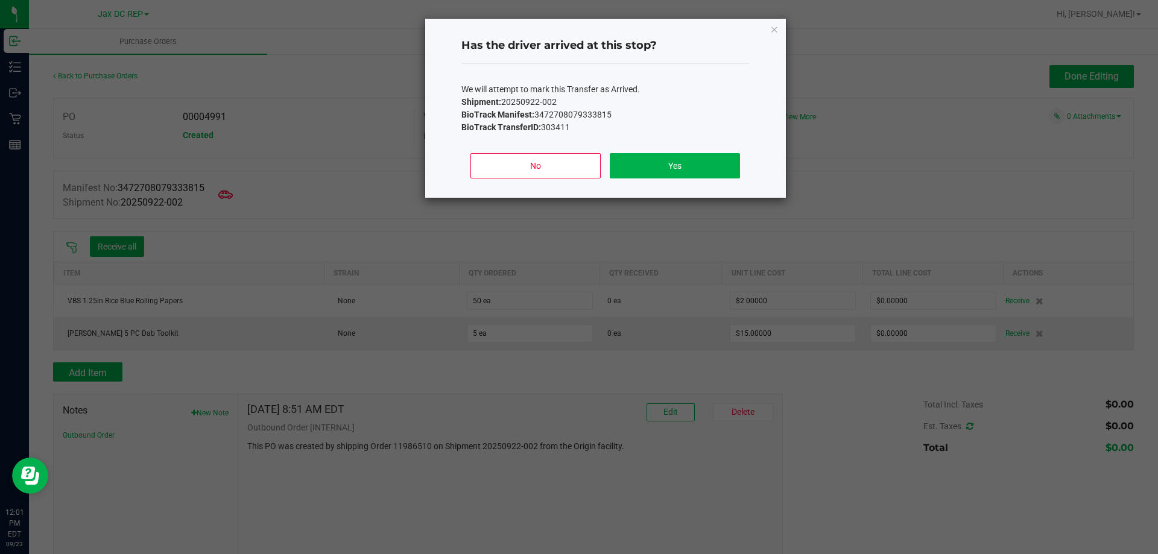
click at [678, 151] on div "No Yes" at bounding box center [606, 171] width 288 height 54
click at [676, 162] on button "Yes" at bounding box center [675, 165] width 130 height 25
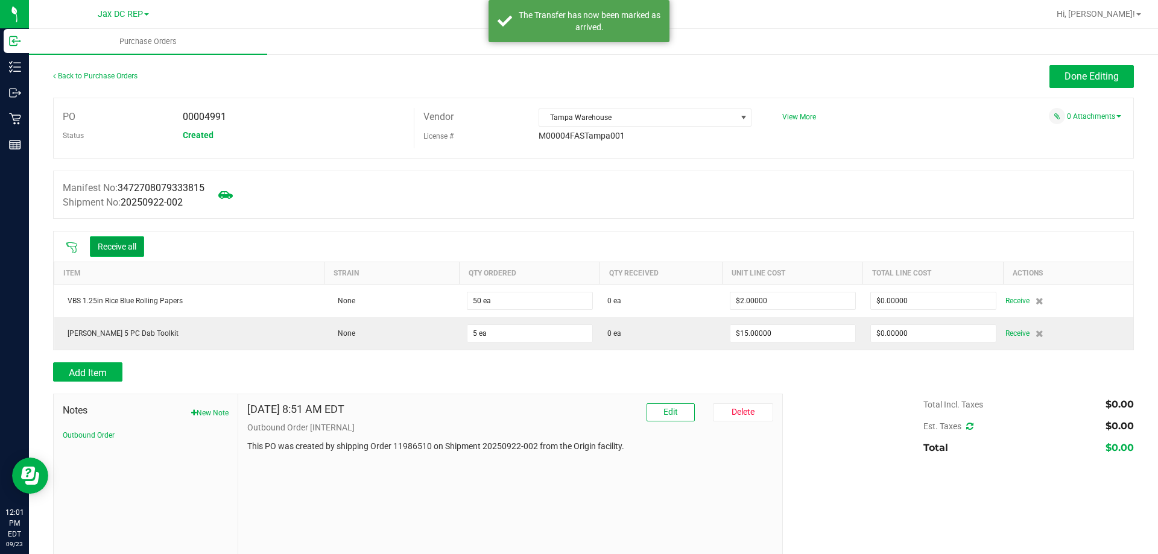
click at [107, 243] on button "Receive all" at bounding box center [117, 247] width 54 height 21
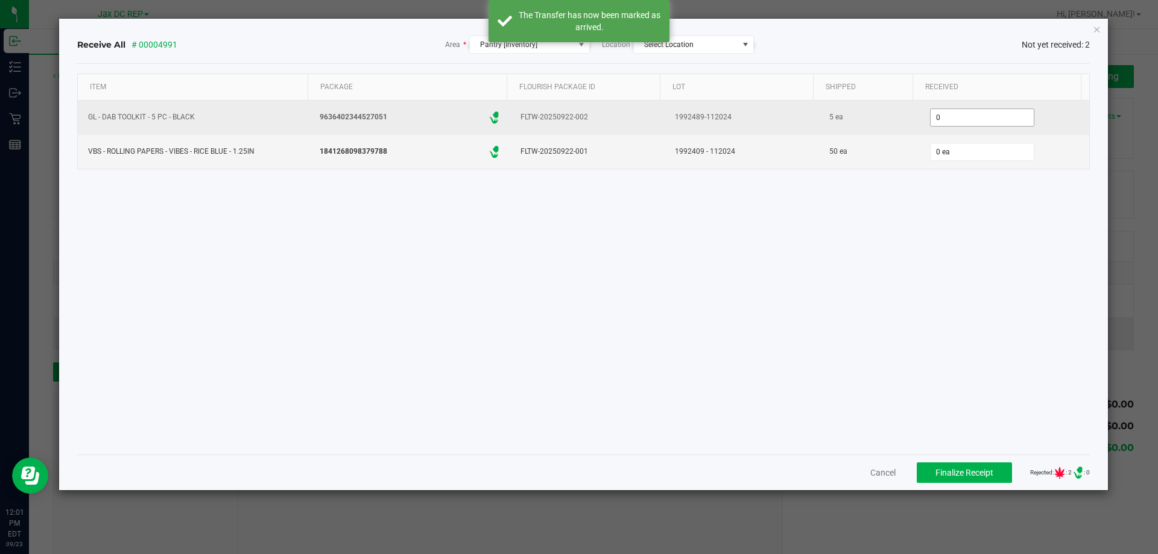
click at [1015, 112] on input "0" at bounding box center [982, 117] width 103 height 17
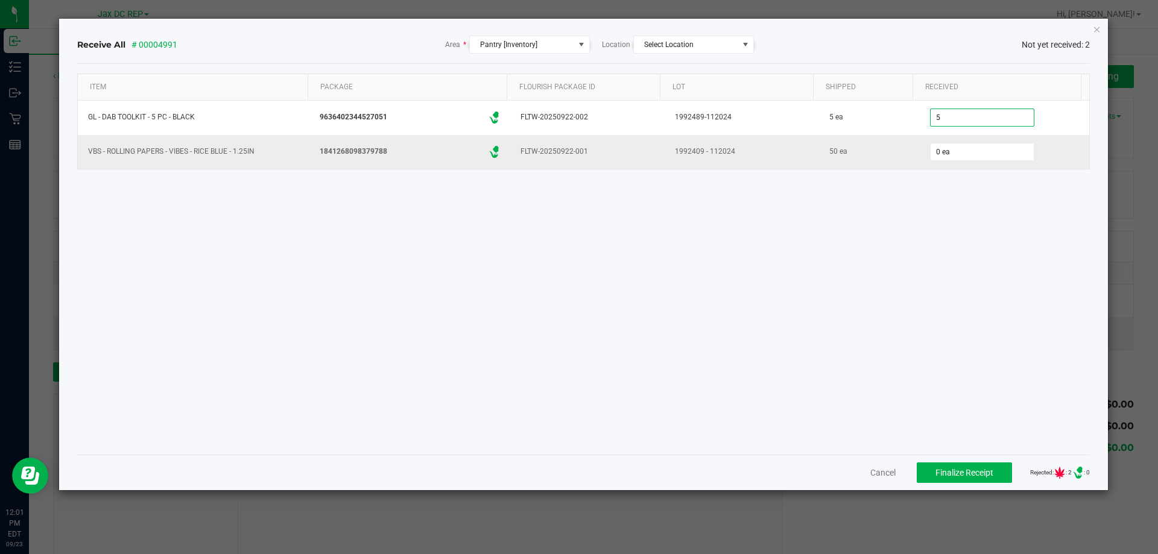
type input "5 ea"
click at [960, 165] on td "0 ea" at bounding box center [1005, 152] width 170 height 34
click at [938, 145] on input "0" at bounding box center [982, 152] width 103 height 17
type input "50 ea"
click at [933, 203] on div "Item Package Flourish Package ID Lot Shipped Received GL - DAB TOOLKIT - 5 PC -…" at bounding box center [584, 260] width 1014 height 372
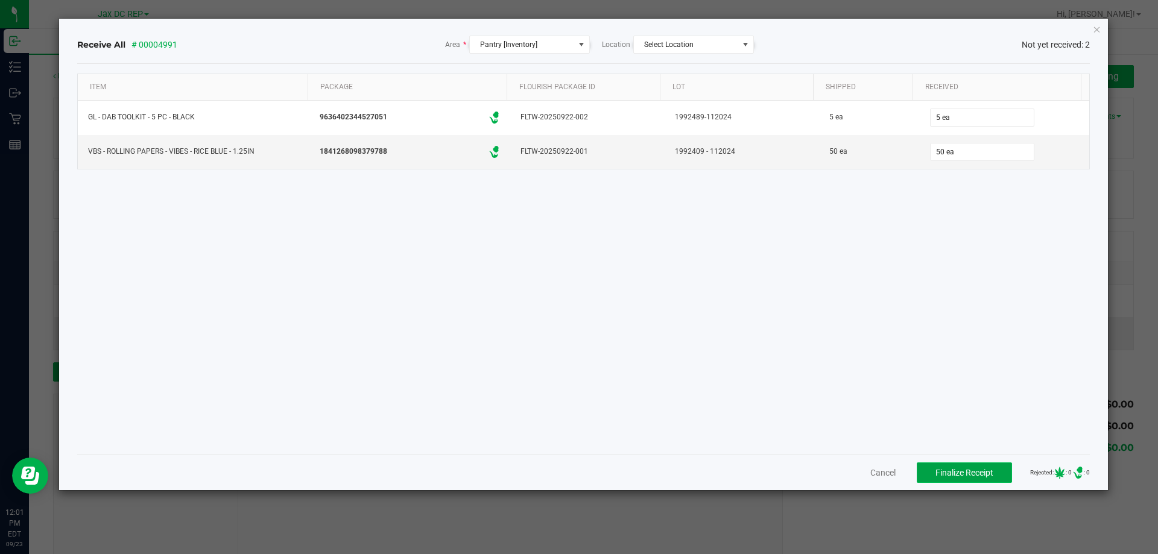
click at [934, 481] on button "Finalize Receipt" at bounding box center [964, 473] width 95 height 21
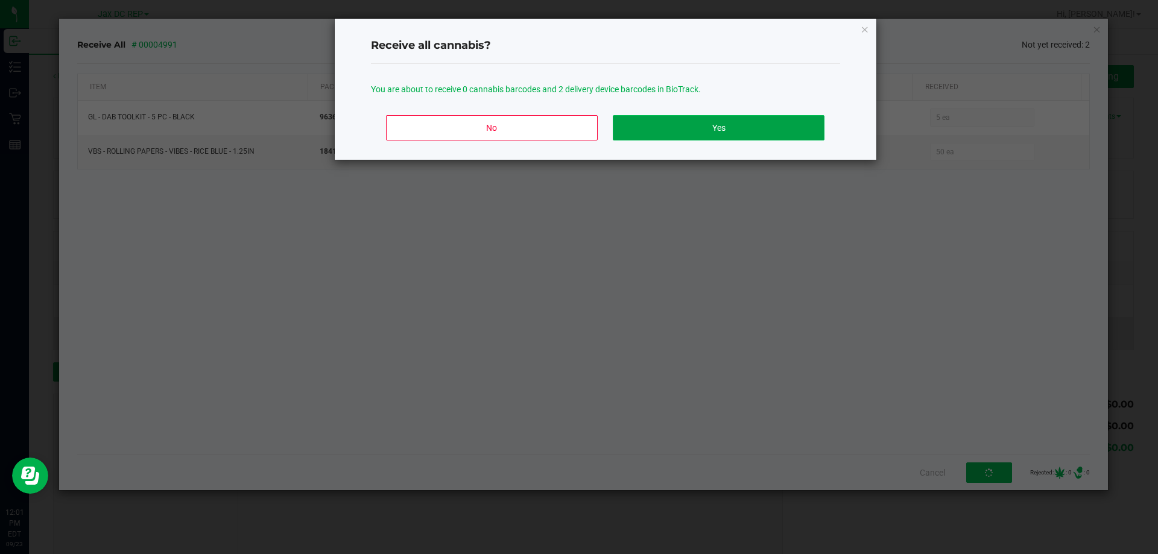
click at [720, 132] on button "Yes" at bounding box center [718, 127] width 211 height 25
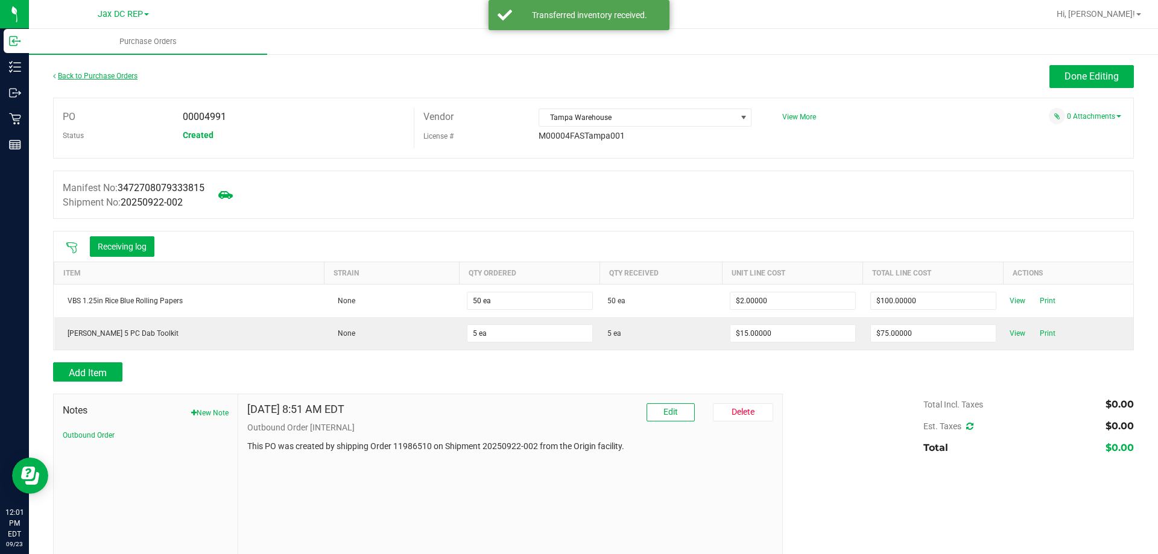
click at [117, 78] on link "Back to Purchase Orders" at bounding box center [95, 76] width 84 height 8
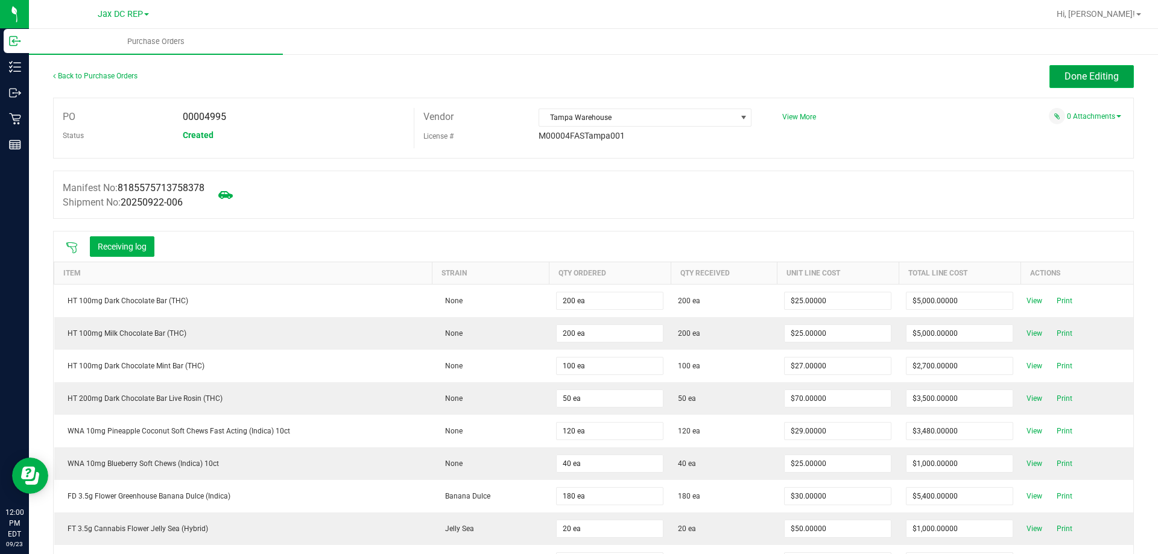
click at [1050, 68] on button "Done Editing" at bounding box center [1092, 76] width 84 height 23
